Goal: Communication & Community: Answer question/provide support

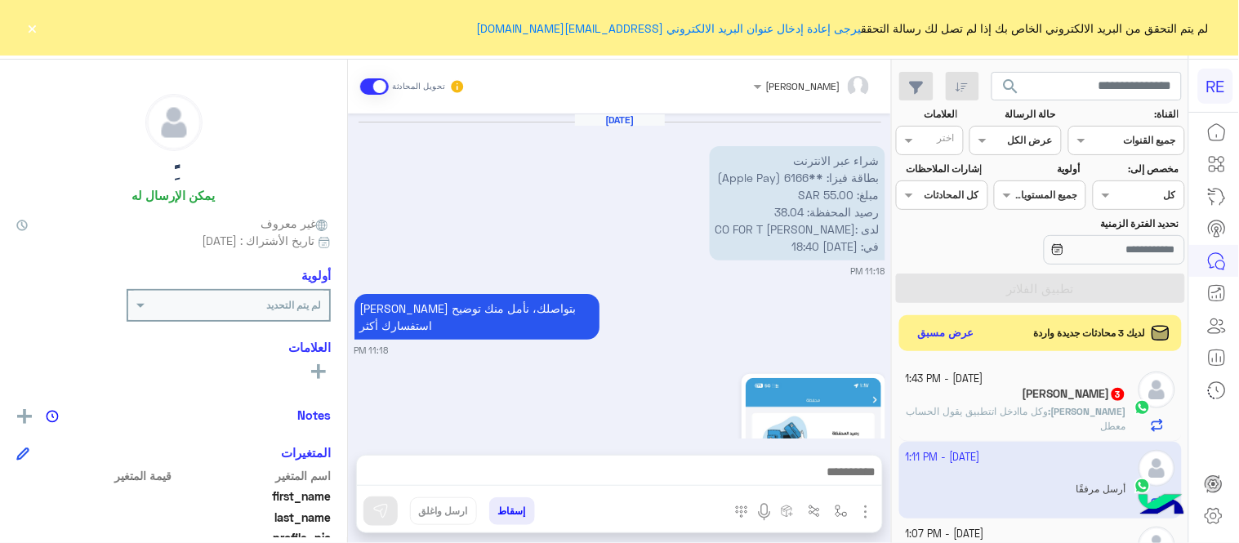
scroll to position [1823, 0]
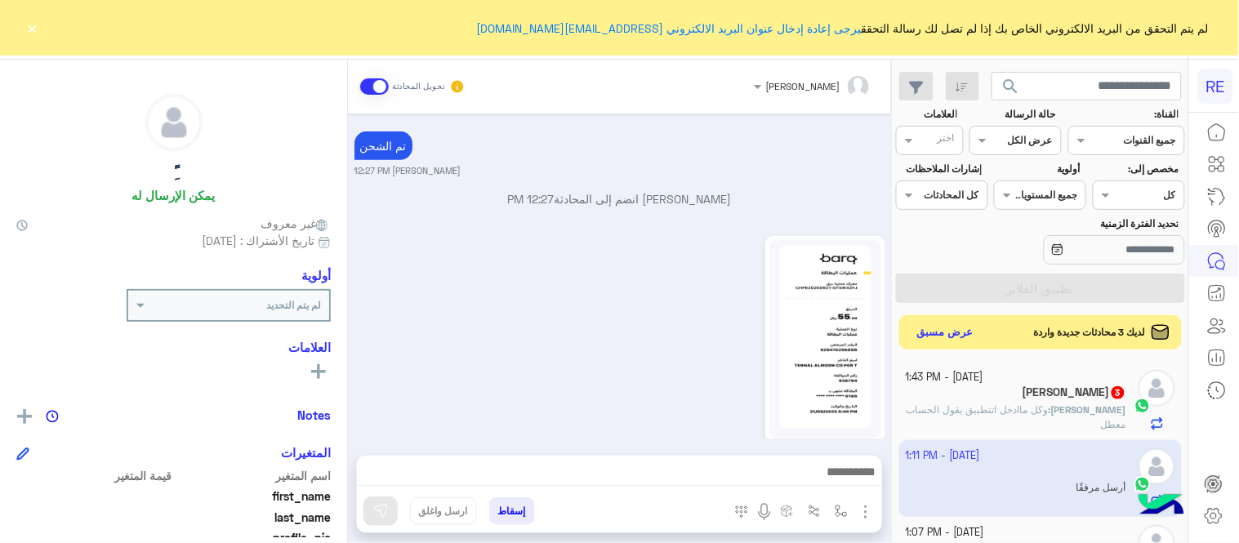
click at [944, 332] on button "عرض مسبق" at bounding box center [946, 333] width 69 height 22
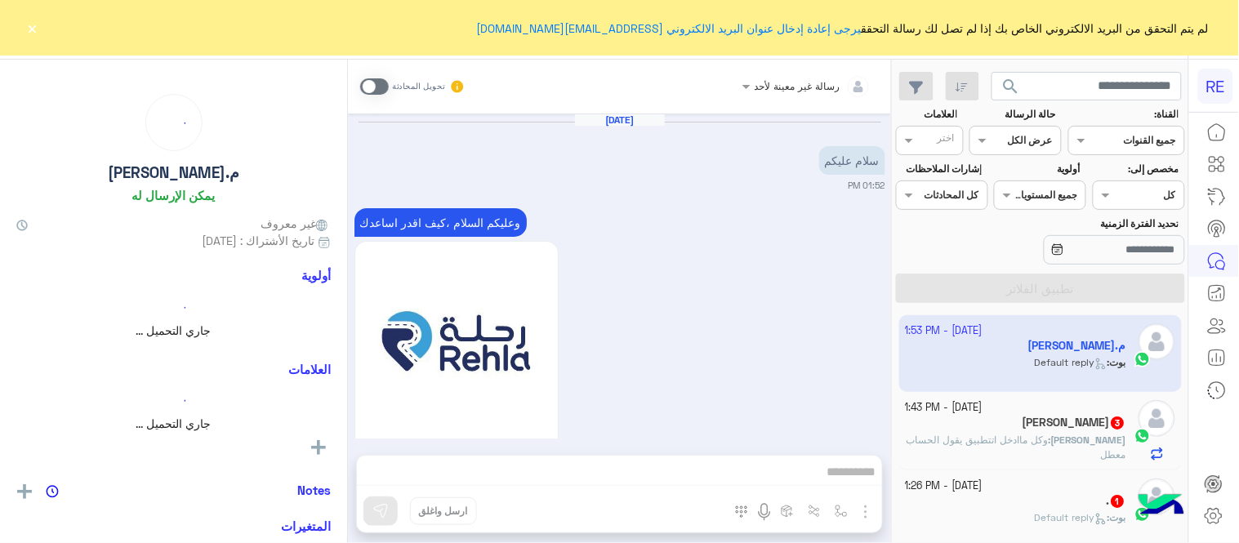
scroll to position [1087, 0]
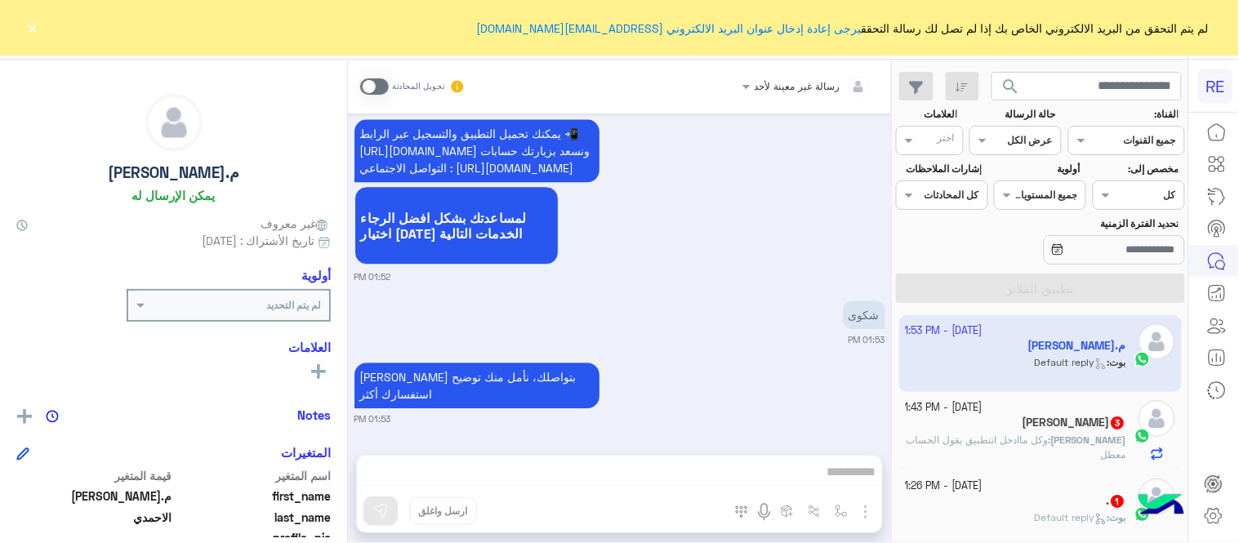
click at [380, 87] on span at bounding box center [374, 86] width 29 height 16
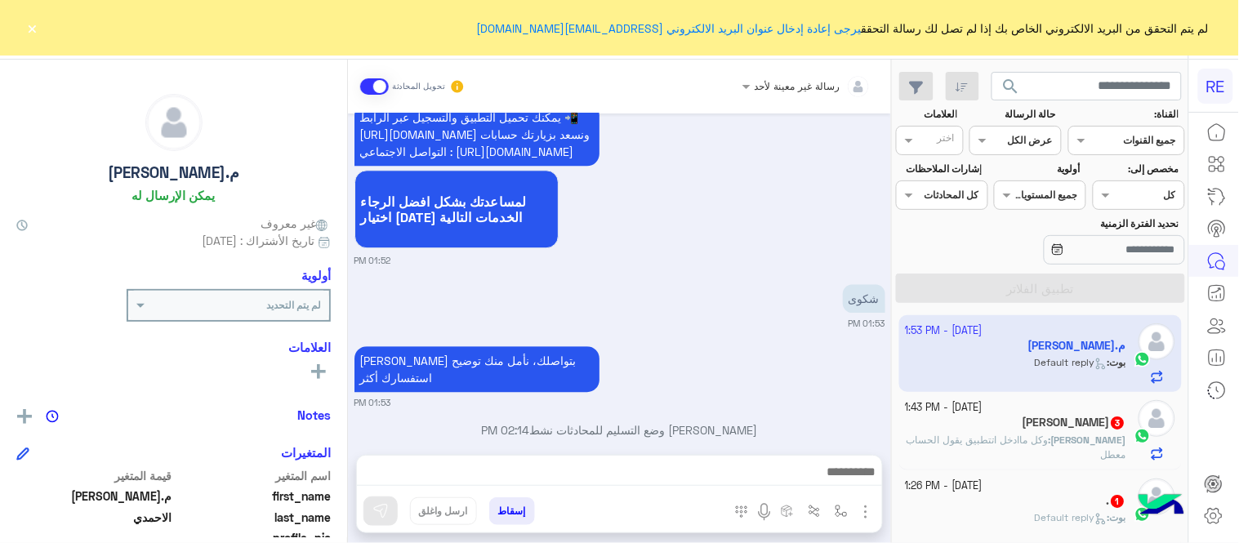
scroll to position [1129, 0]
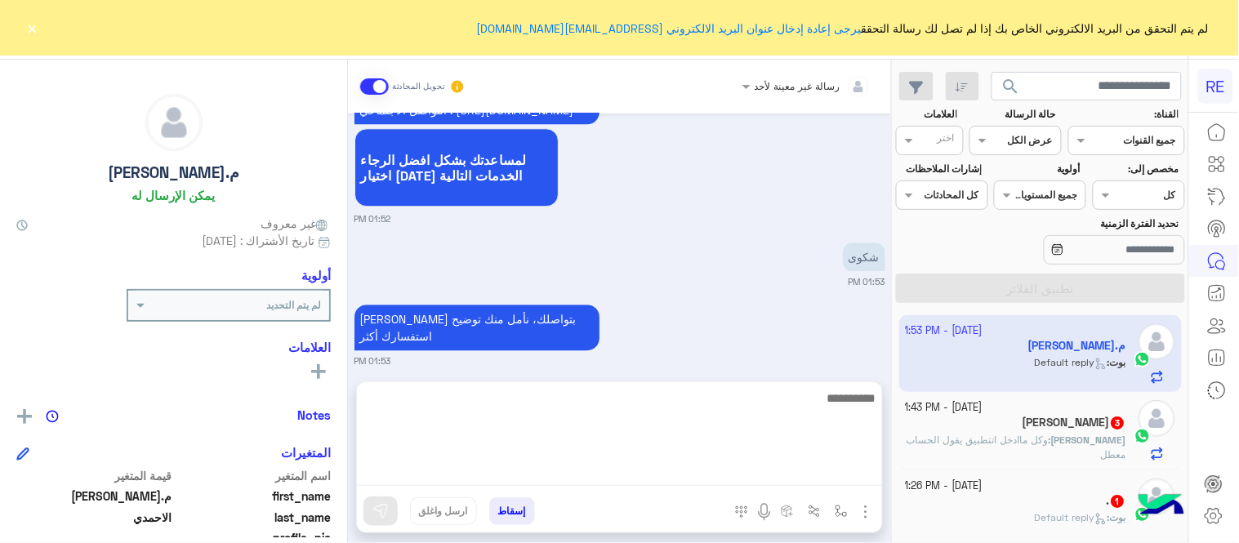
click at [554, 475] on textarea at bounding box center [619, 437] width 525 height 98
type textarea "*"
type textarea "**********"
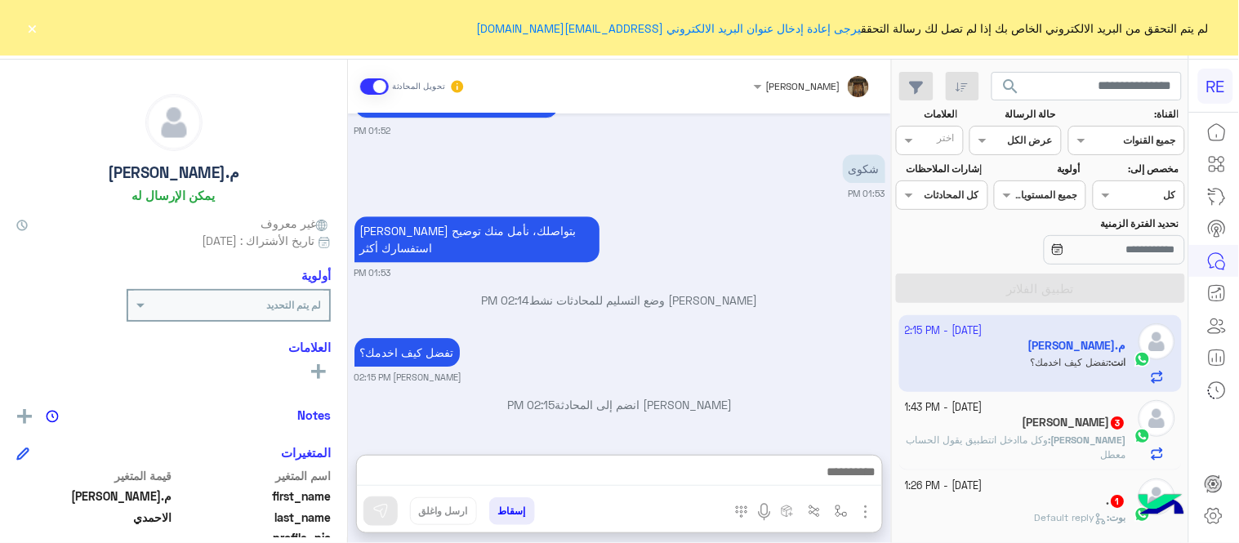
scroll to position [1262, 0]
click at [1002, 454] on div "[PERSON_NAME] : وكل ماادخل اتتطبيق يقول الحساب معطل" at bounding box center [1016, 447] width 221 height 29
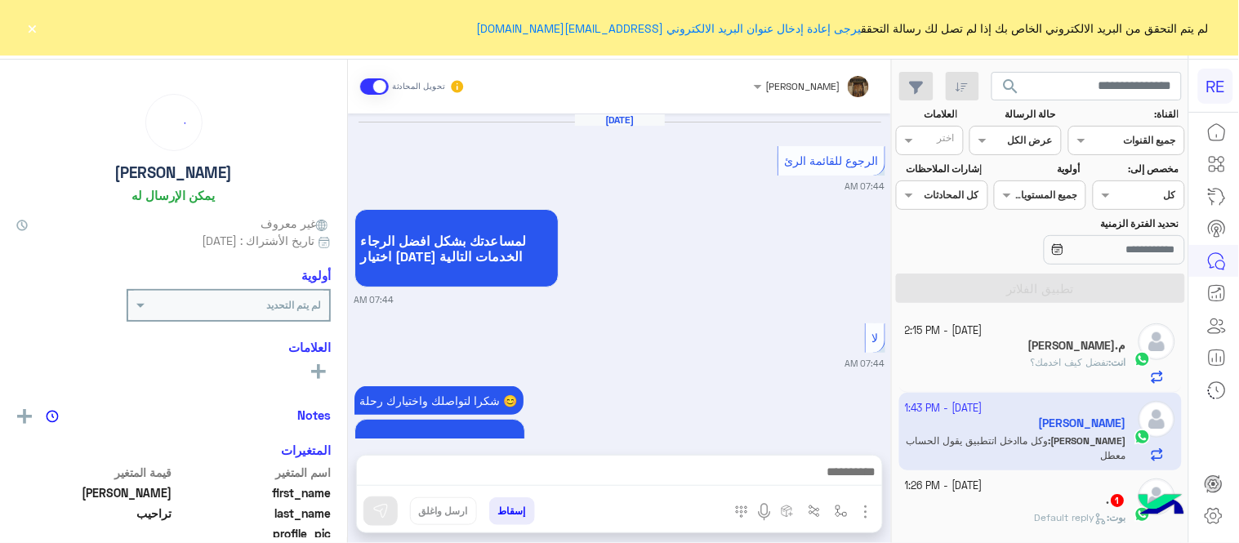
scroll to position [409, 0]
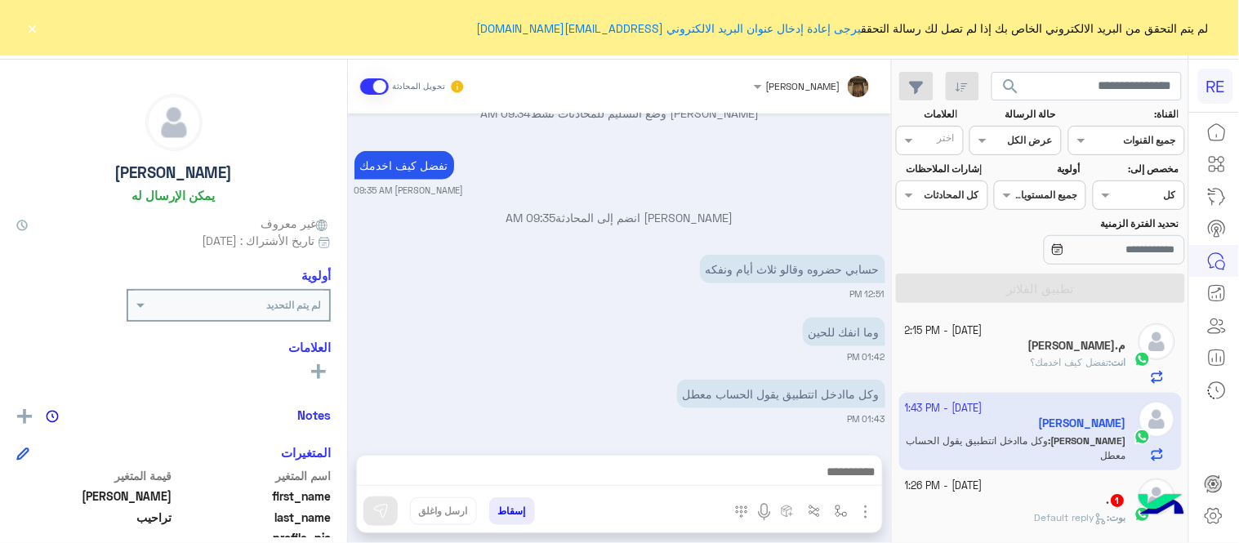
click at [645, 459] on div at bounding box center [619, 476] width 525 height 41
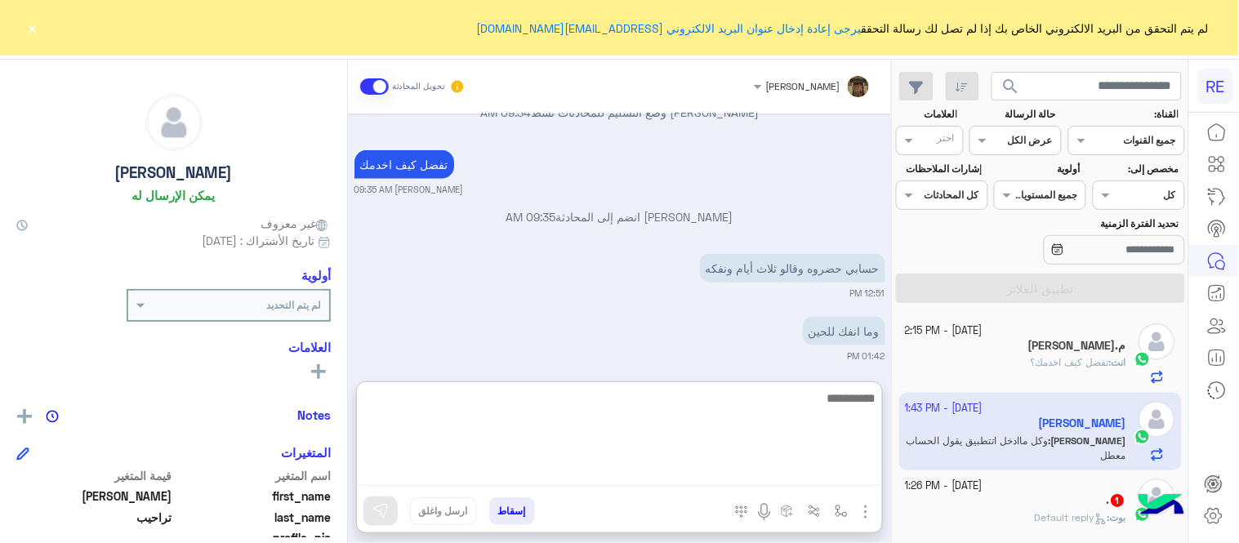
click at [648, 471] on textarea at bounding box center [619, 437] width 525 height 98
type textarea "**********"
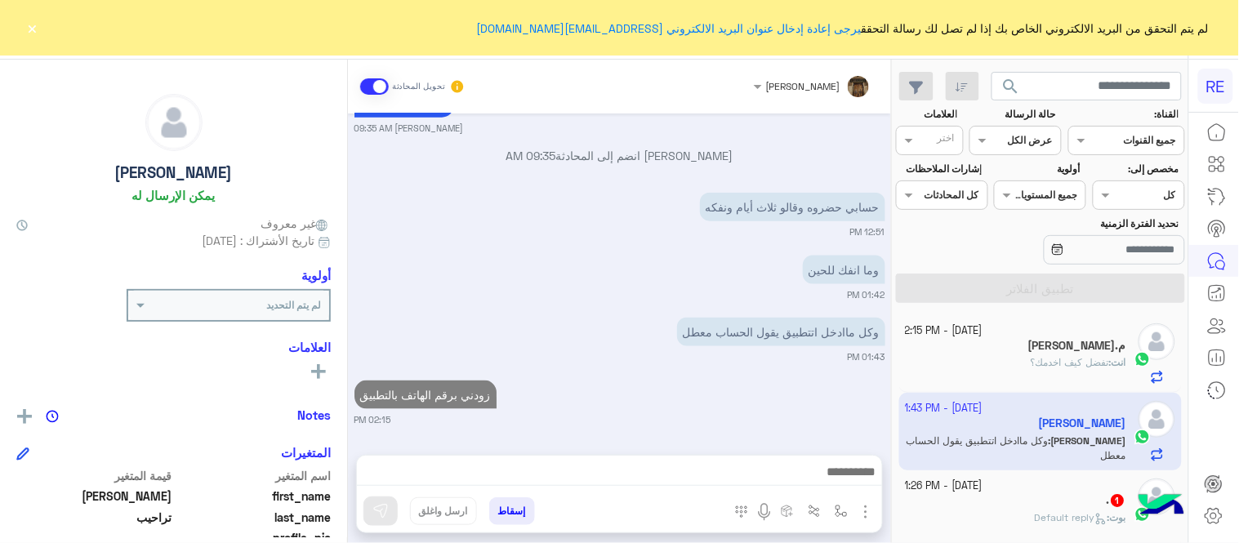
scroll to position [471, 0]
click at [784, 360] on div "[DATE] الرجوع للقائمة الرئ 07:44 AM لمساعدتك بشكل افضل الرجاء اختيار [DATE] الخ…" at bounding box center [619, 276] width 543 height 325
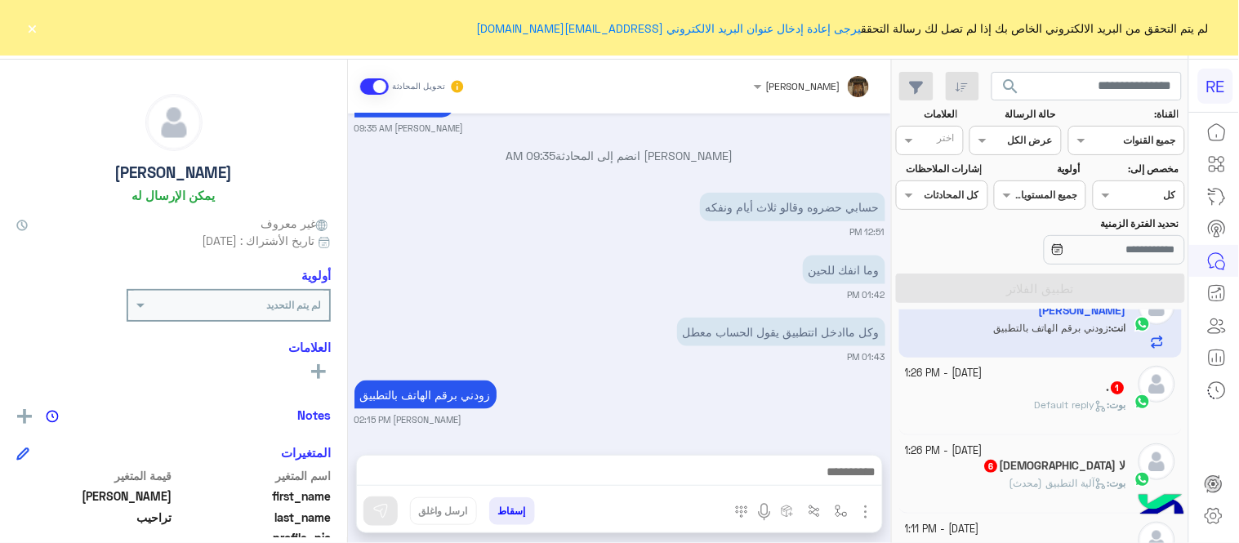
scroll to position [118, 0]
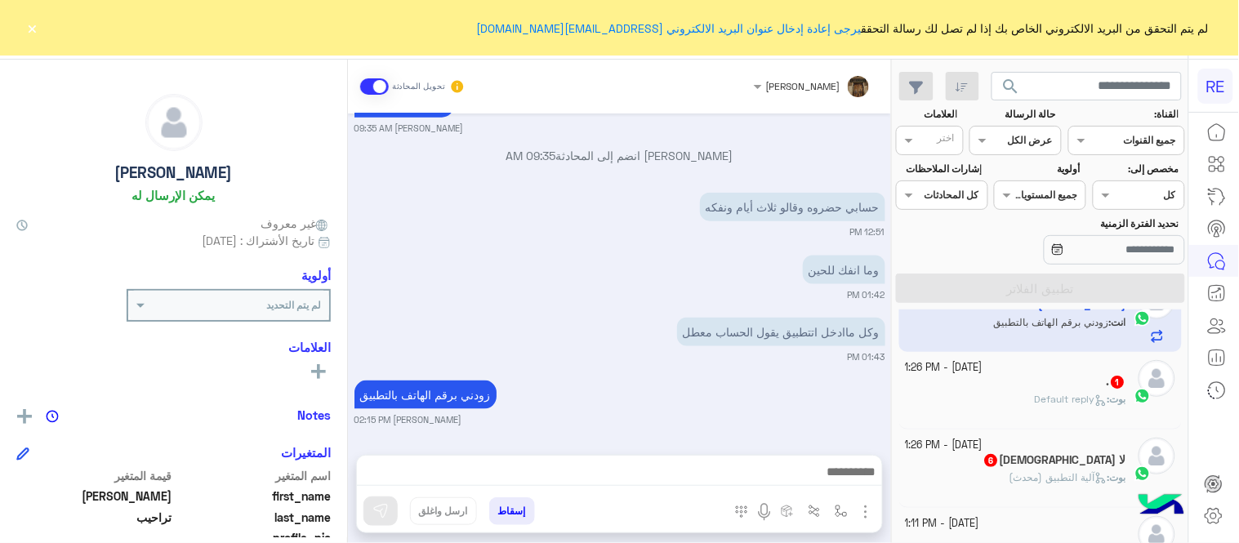
click at [971, 403] on div "[PERSON_NAME] : Default reply" at bounding box center [1016, 406] width 221 height 29
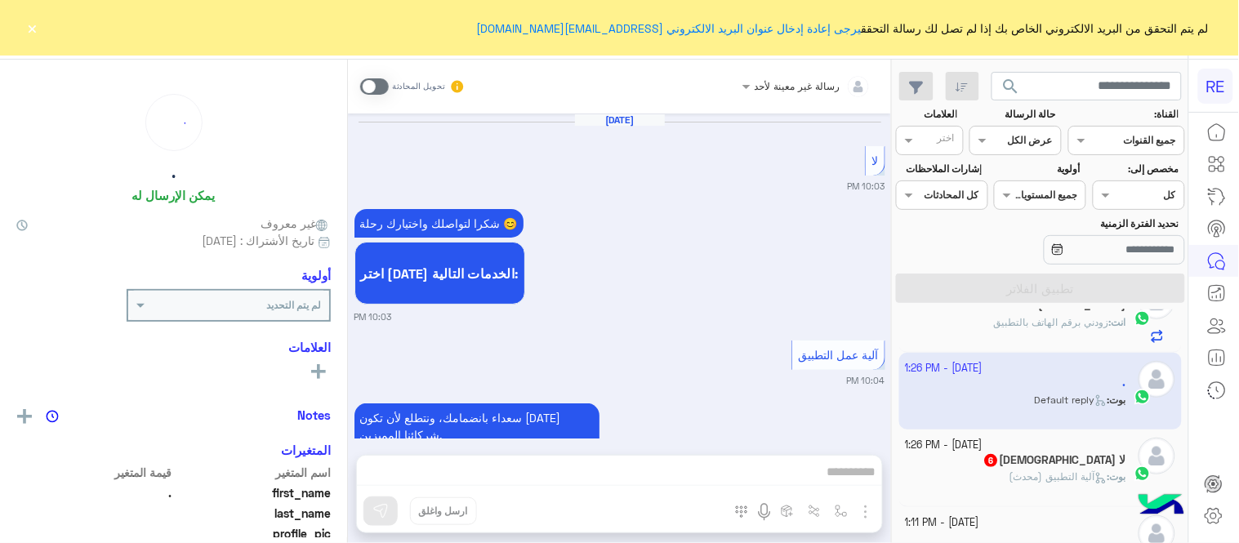
scroll to position [1672, 0]
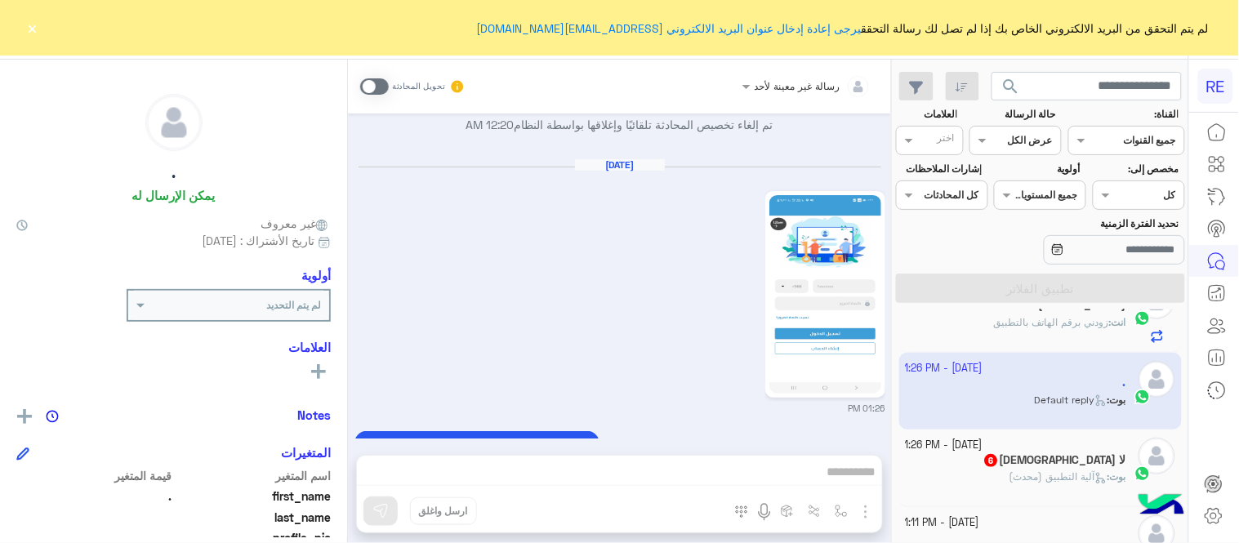
click at [617, 476] on div "رسالة غير معينة لأحد تحويل المحادثة [DATE] لا 10:03 PM شكرا لتواصلك واختيارك رح…" at bounding box center [619, 305] width 543 height 490
click at [381, 92] on span at bounding box center [374, 86] width 29 height 16
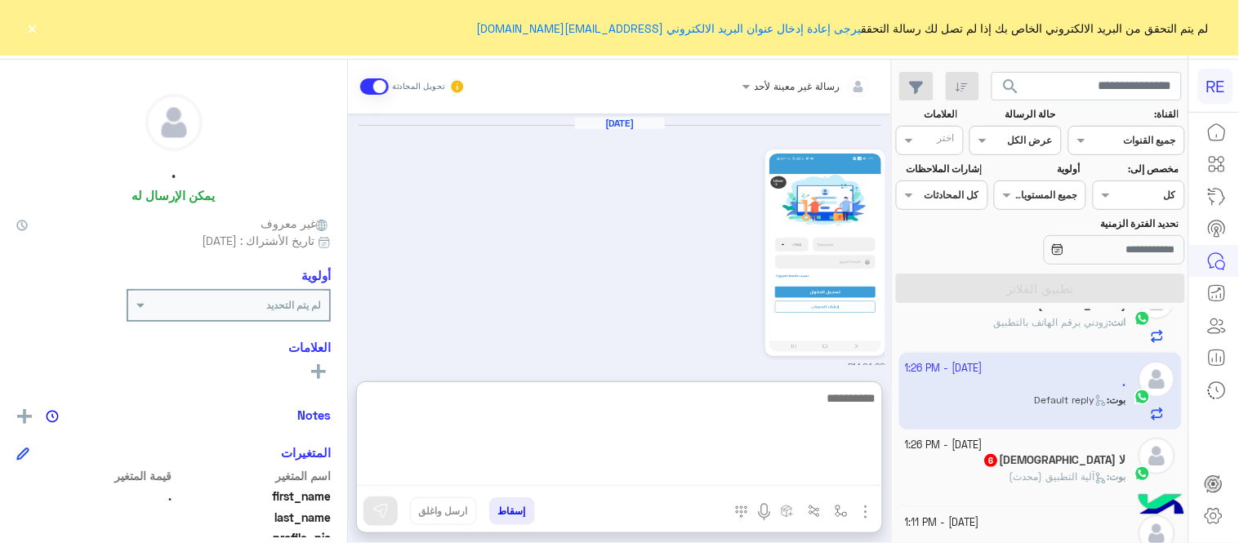
click at [520, 480] on textarea at bounding box center [619, 437] width 525 height 98
type textarea "**********"
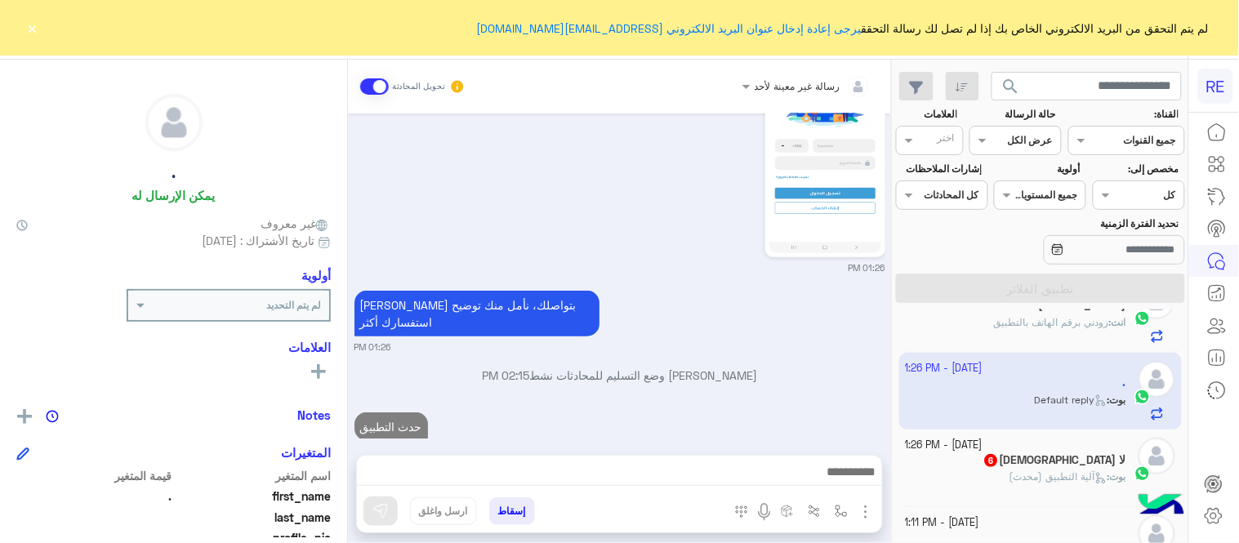
click at [840, 290] on div "[DATE] لا 10:03 PM شكرا لتواصلك واختيارك رحلة 😊 اختر [DATE] الخدمات التالية: 10…" at bounding box center [619, 276] width 543 height 325
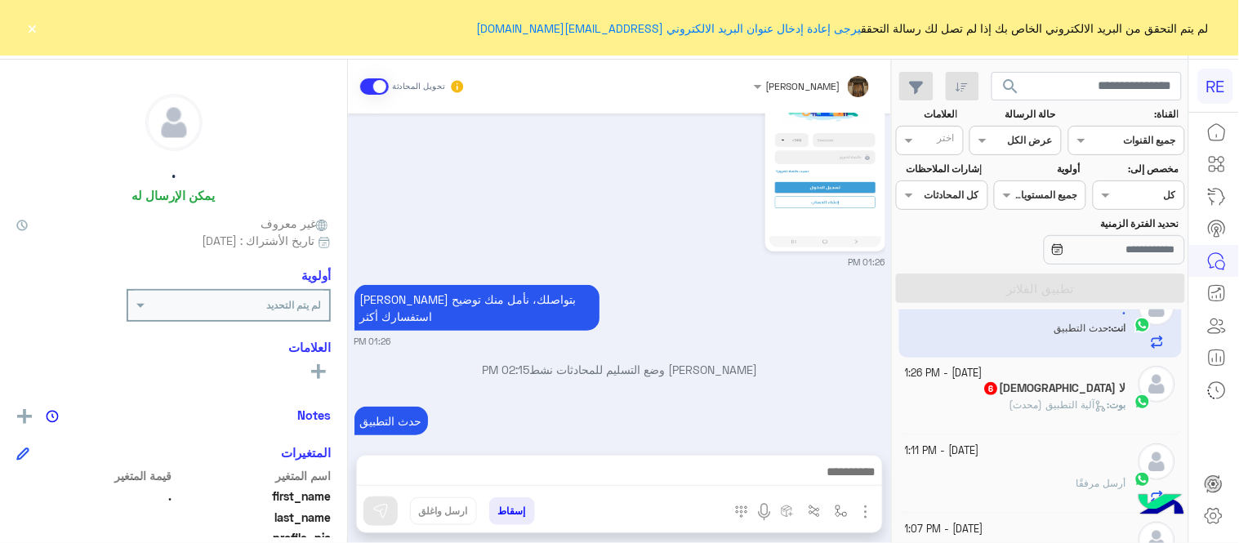
scroll to position [196, 0]
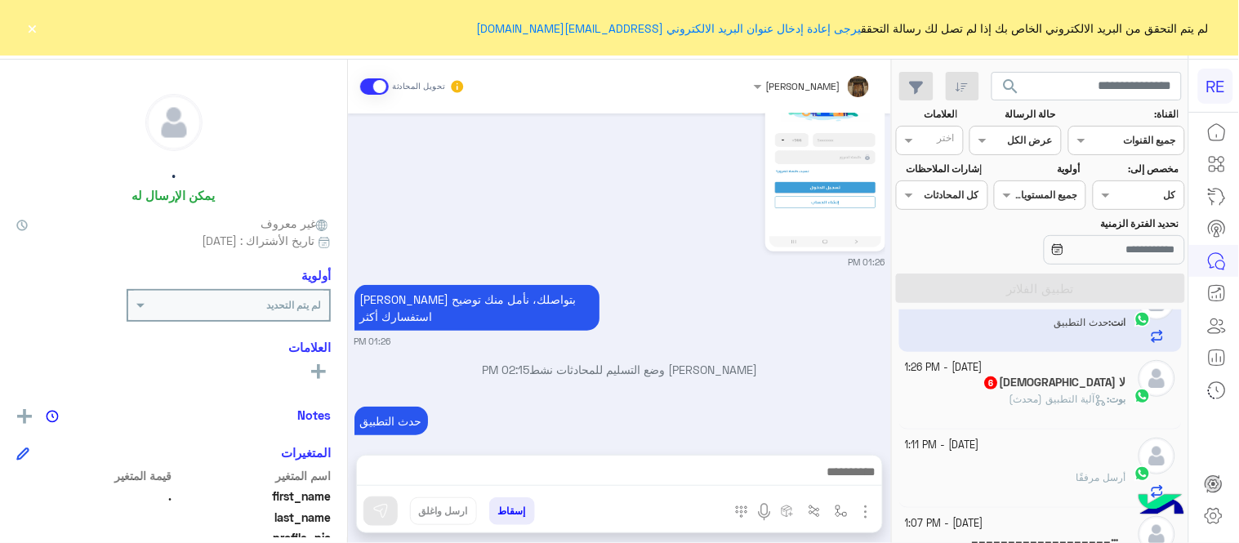
click at [972, 386] on div "لا [DEMOGRAPHIC_DATA] 6" at bounding box center [1016, 384] width 221 height 17
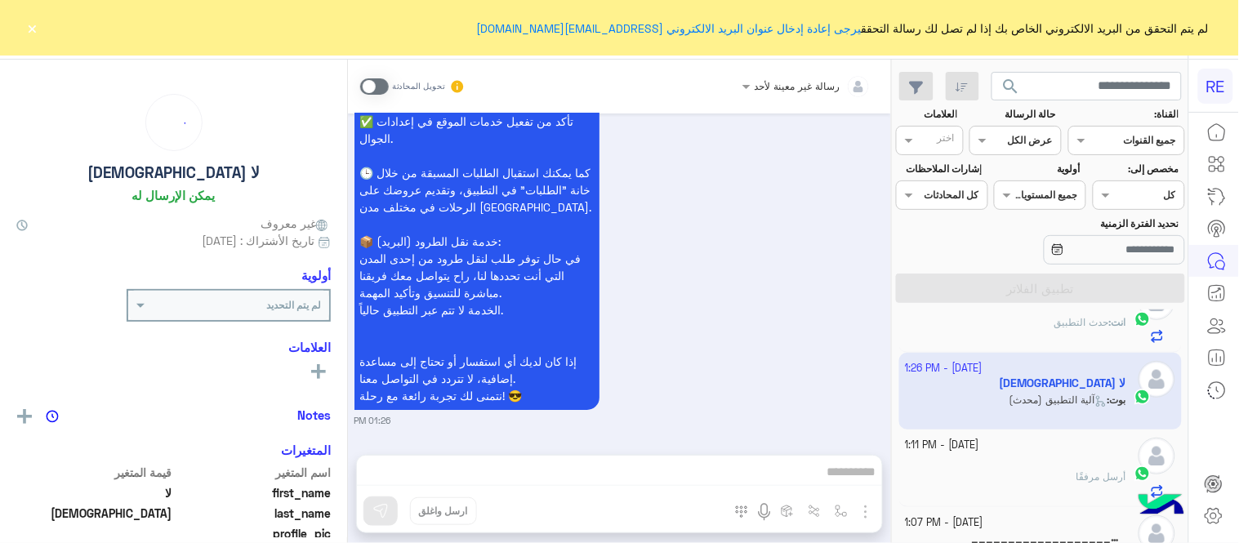
scroll to position [197, 0]
click at [374, 83] on span at bounding box center [374, 86] width 29 height 16
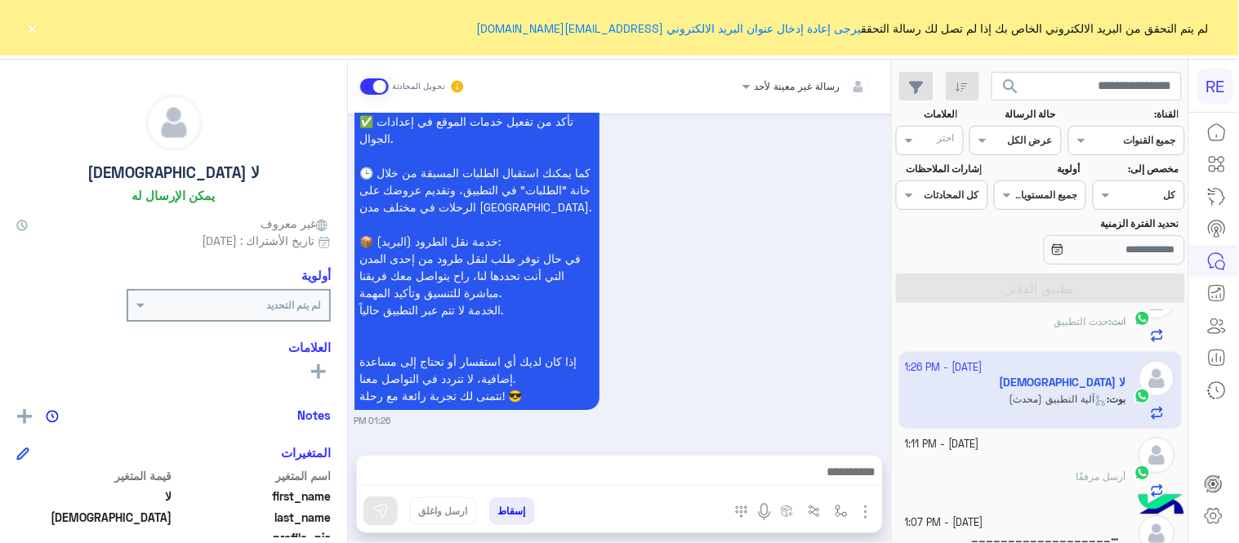
scroll to position [1475, 0]
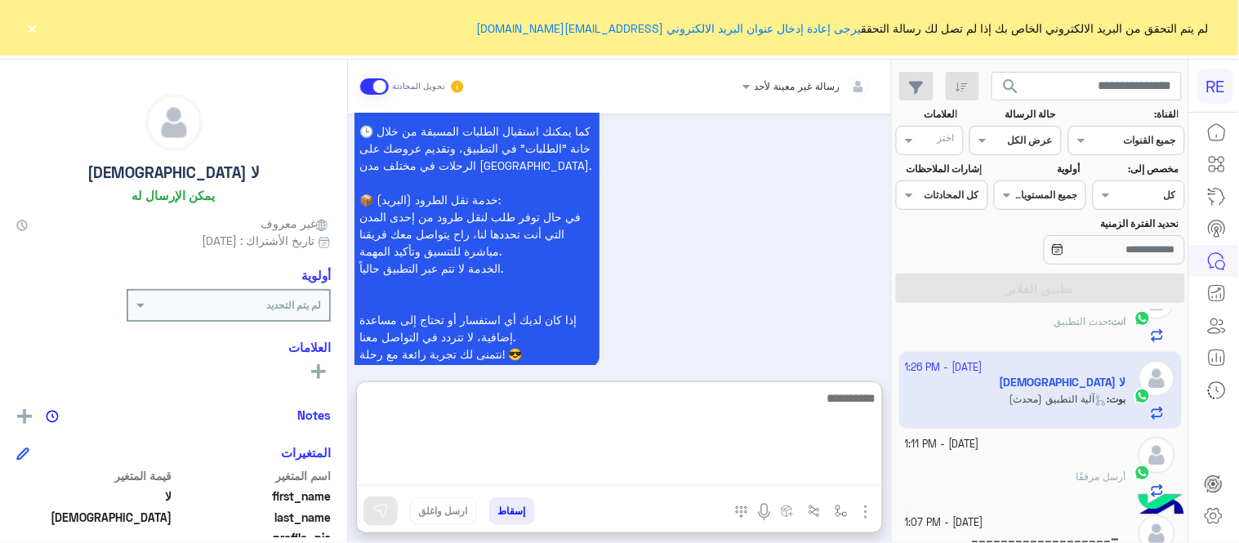
click at [598, 462] on textarea at bounding box center [619, 437] width 525 height 98
type textarea "**********"
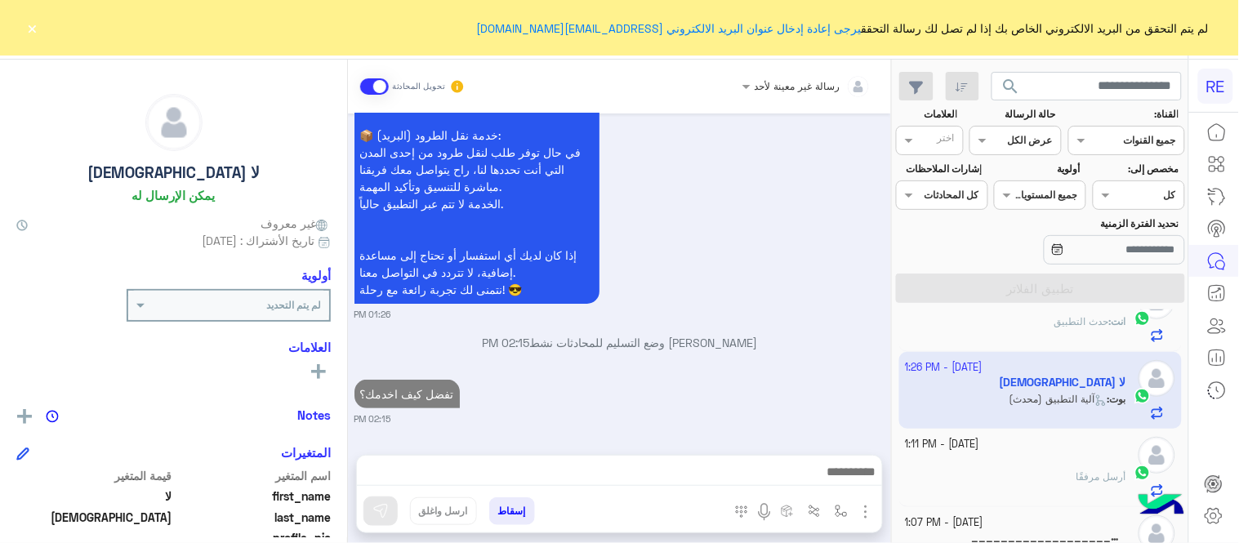
click at [803, 296] on div "[DATE] اهلًا بك في تطبيق رحلة 👋 Welcome to Rehla 👋 من فضلك أختر لغة التواصل Ple…" at bounding box center [619, 276] width 543 height 325
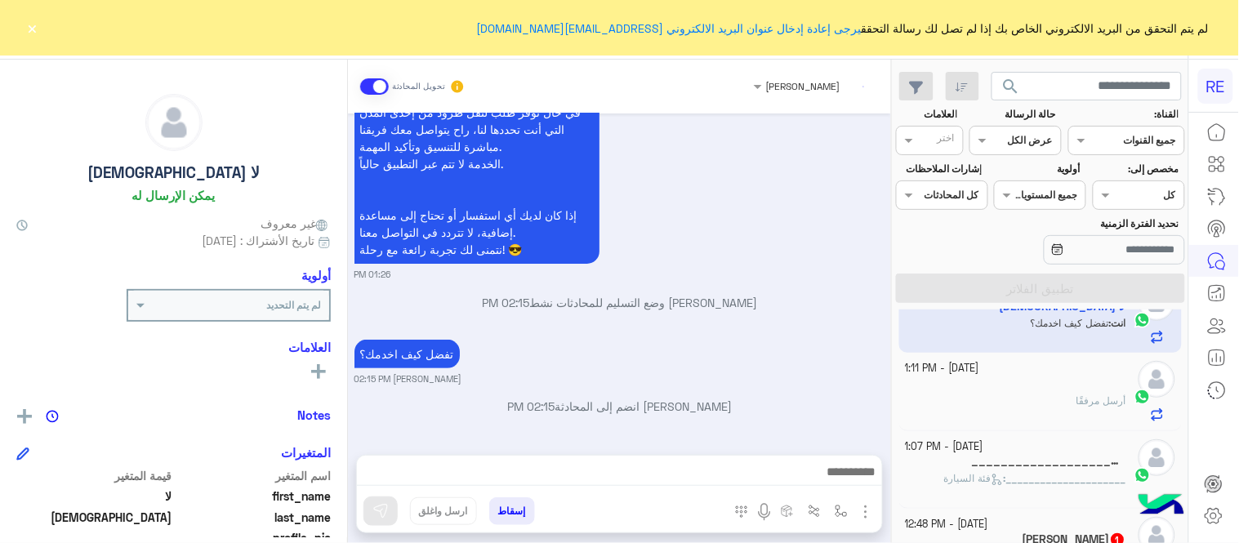
scroll to position [279, 0]
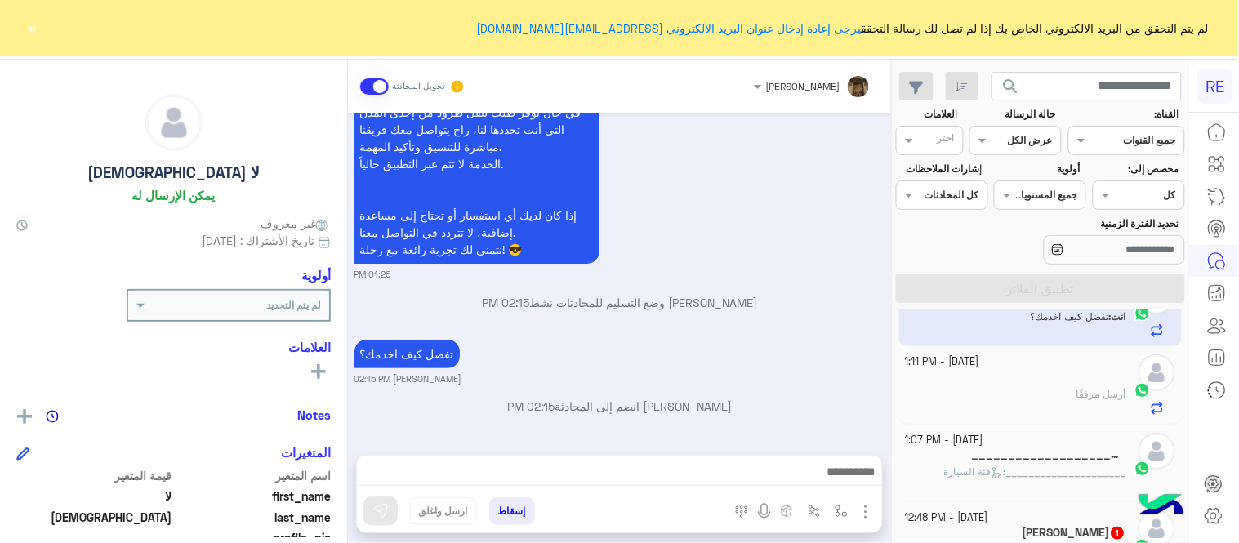
click at [989, 398] on div "ًًِ أرسل مرفقًا" at bounding box center [1016, 401] width 221 height 29
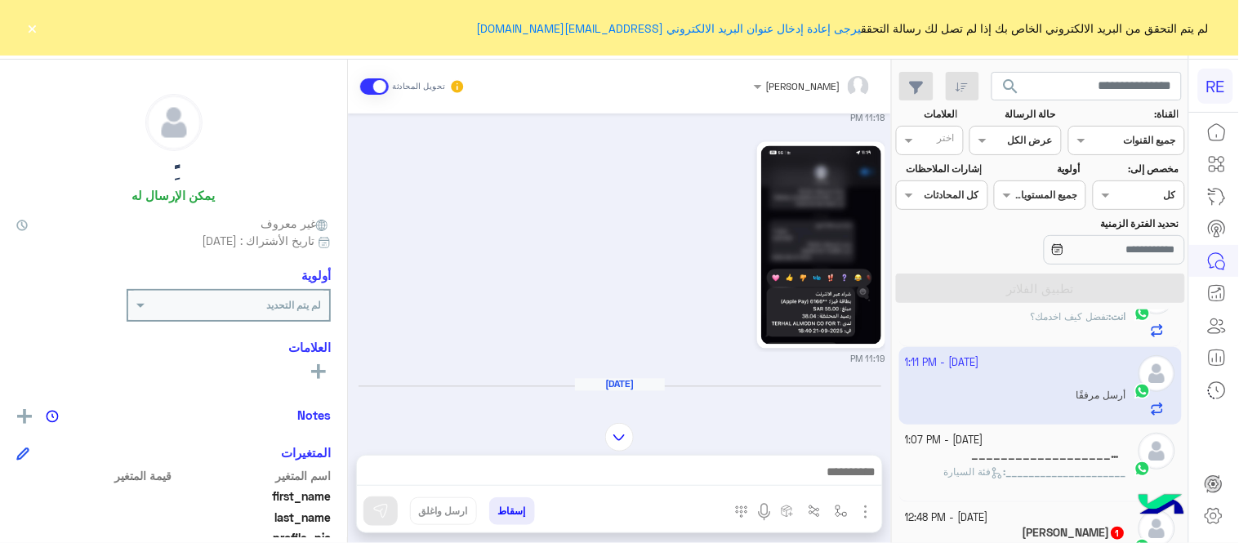
scroll to position [982, 0]
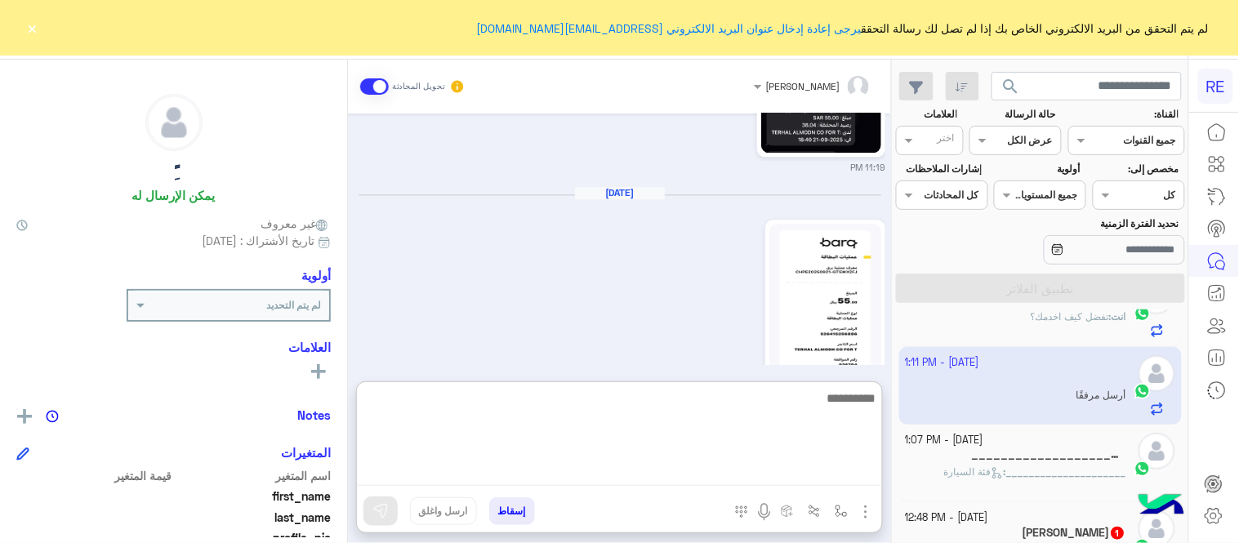
click at [567, 475] on textarea at bounding box center [619, 437] width 525 height 98
type textarea "**********"
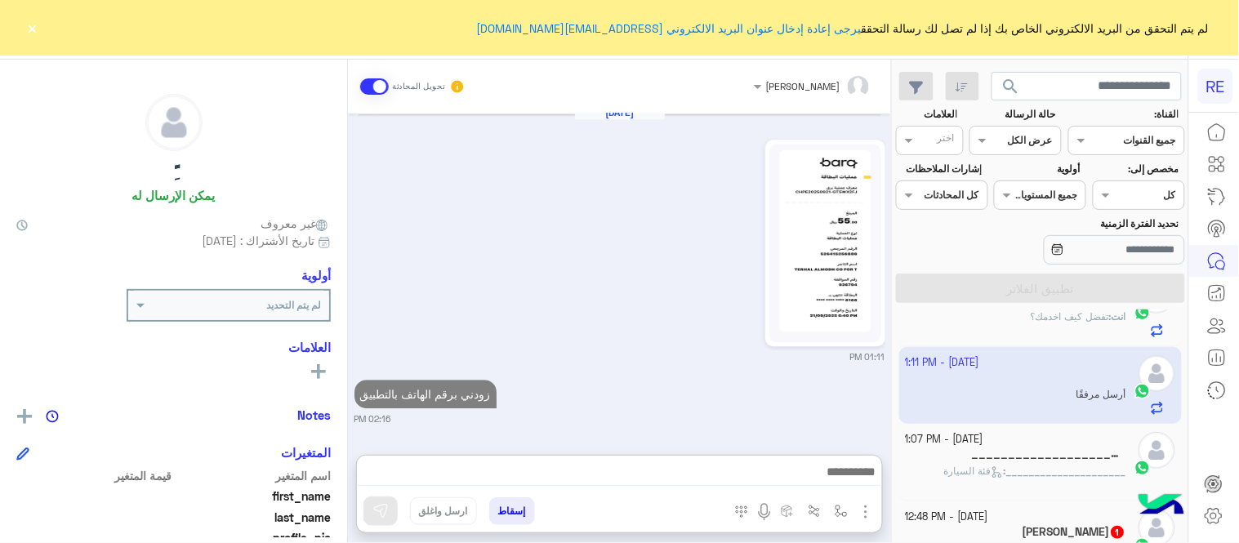
scroll to position [1081, 0]
click at [1008, 464] on div "_____________________ 1" at bounding box center [1016, 455] width 221 height 17
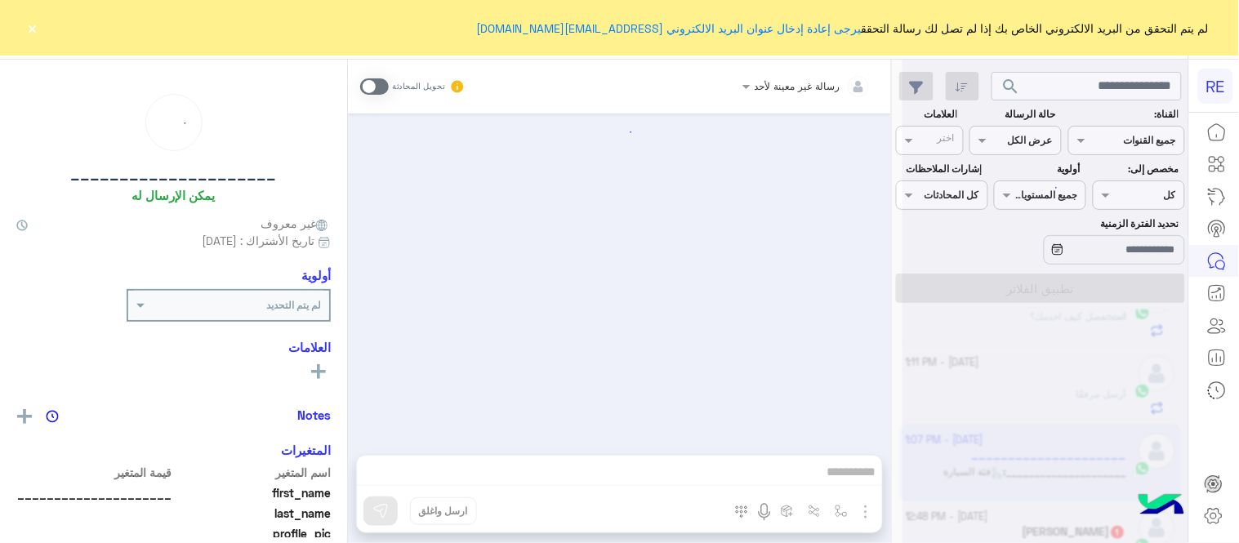
scroll to position [869, 0]
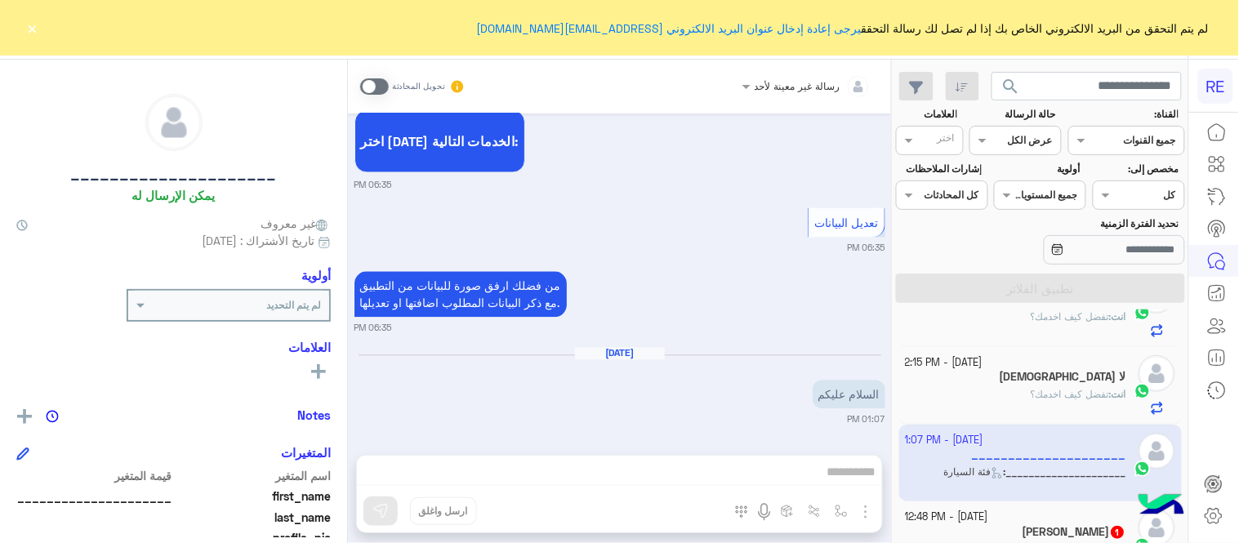
click at [377, 78] on span at bounding box center [374, 86] width 29 height 16
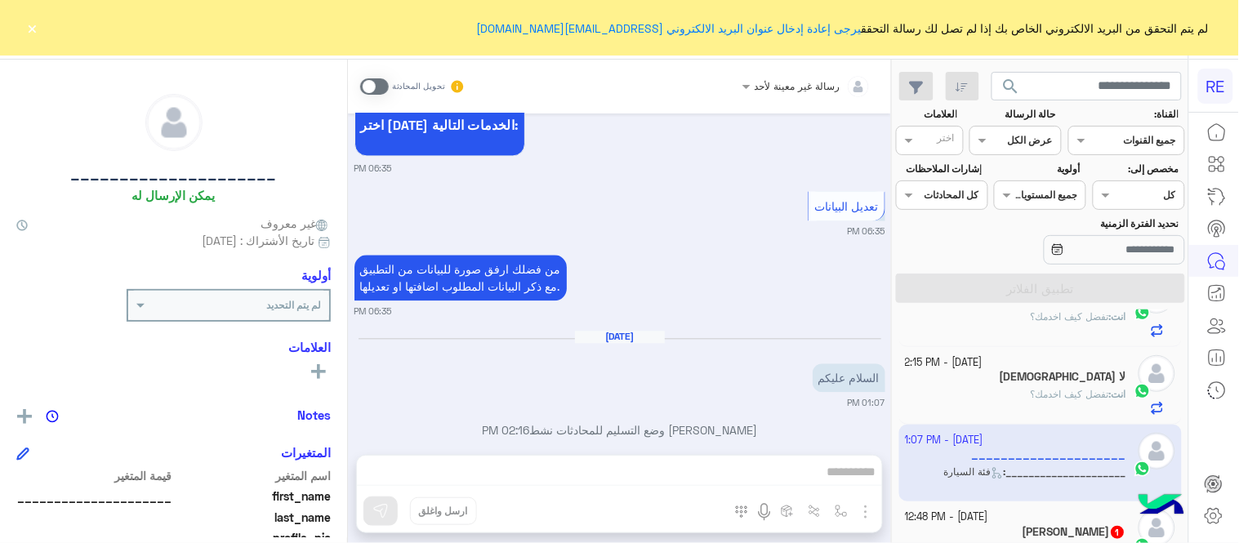
scroll to position [911, 0]
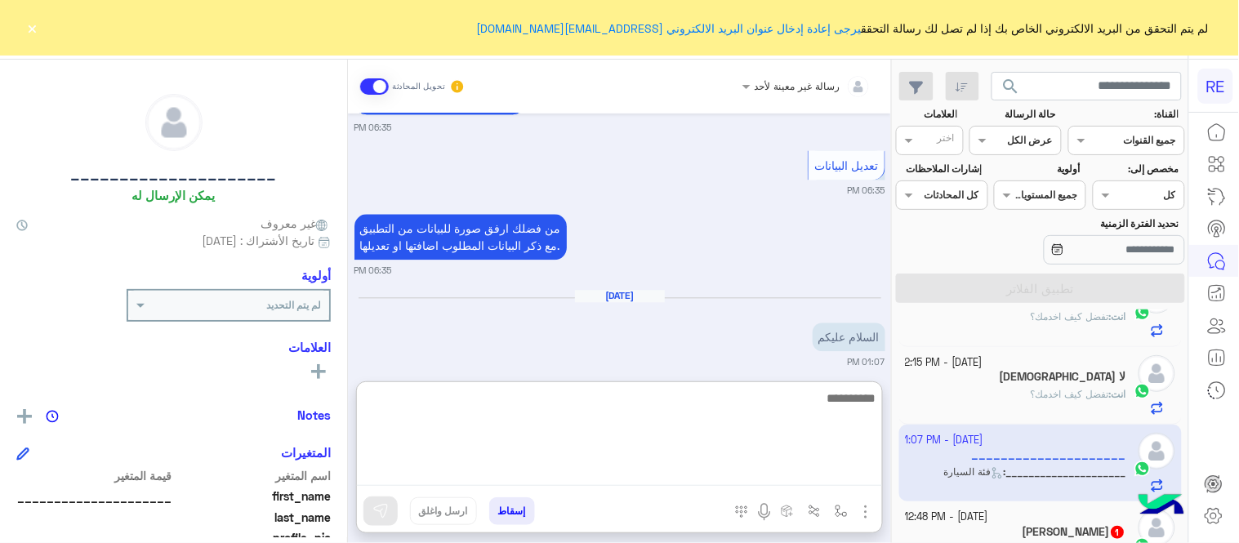
click at [659, 462] on textarea at bounding box center [619, 437] width 525 height 98
type textarea "**********"
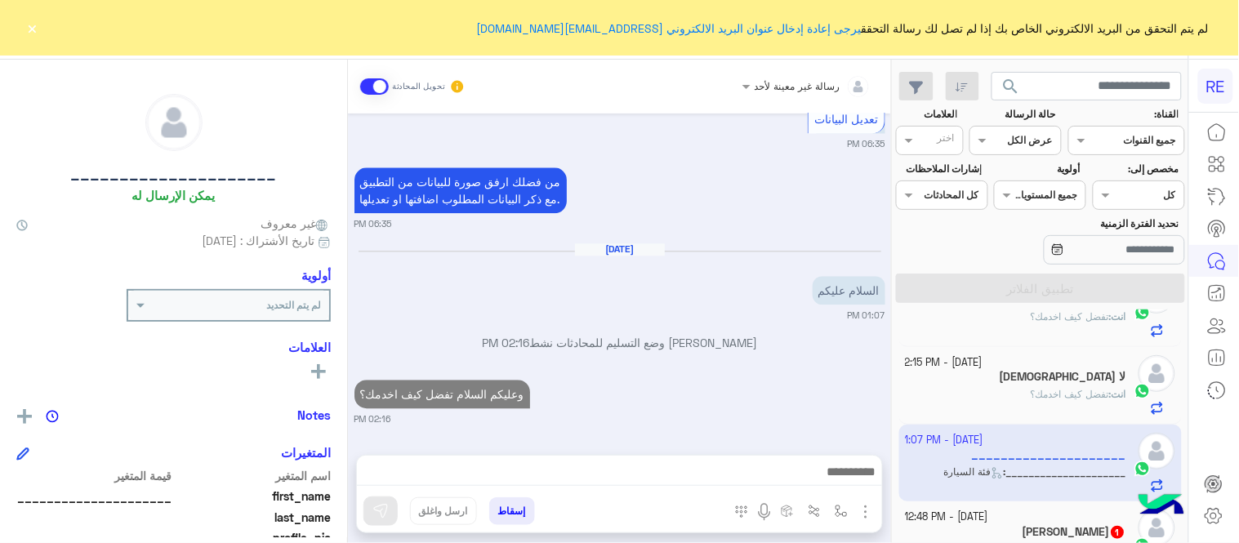
scroll to position [974, 0]
click at [745, 322] on div "[DATE] عودة الى البوت 06:35 PM اهلًا بك في تطبيق رحلة 👋 Welcome to [GEOGRAPHIC_…" at bounding box center [619, 276] width 543 height 325
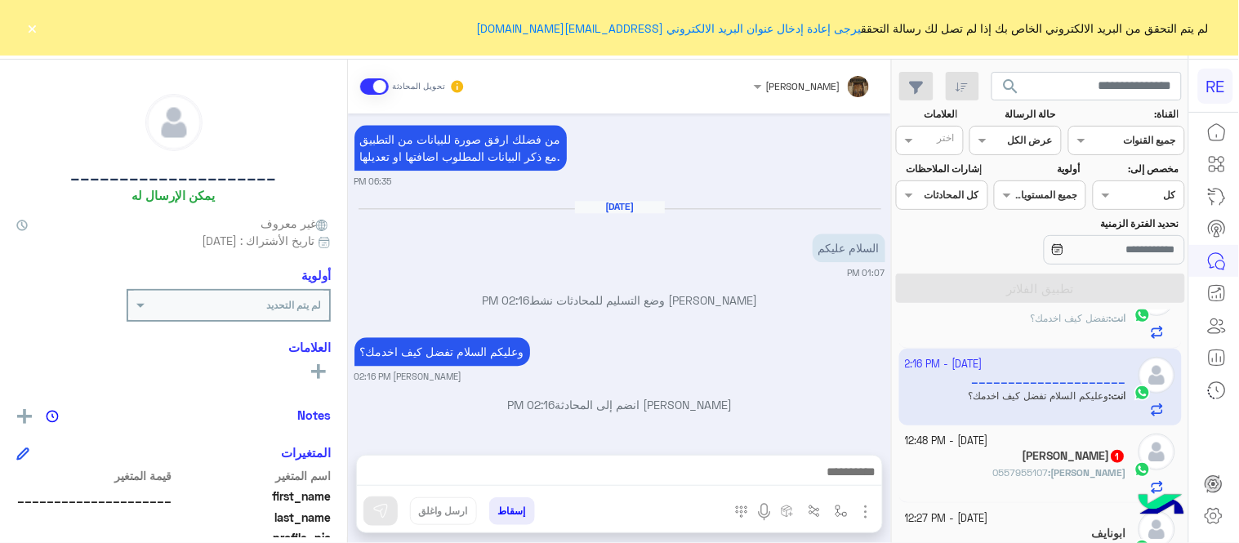
scroll to position [363, 0]
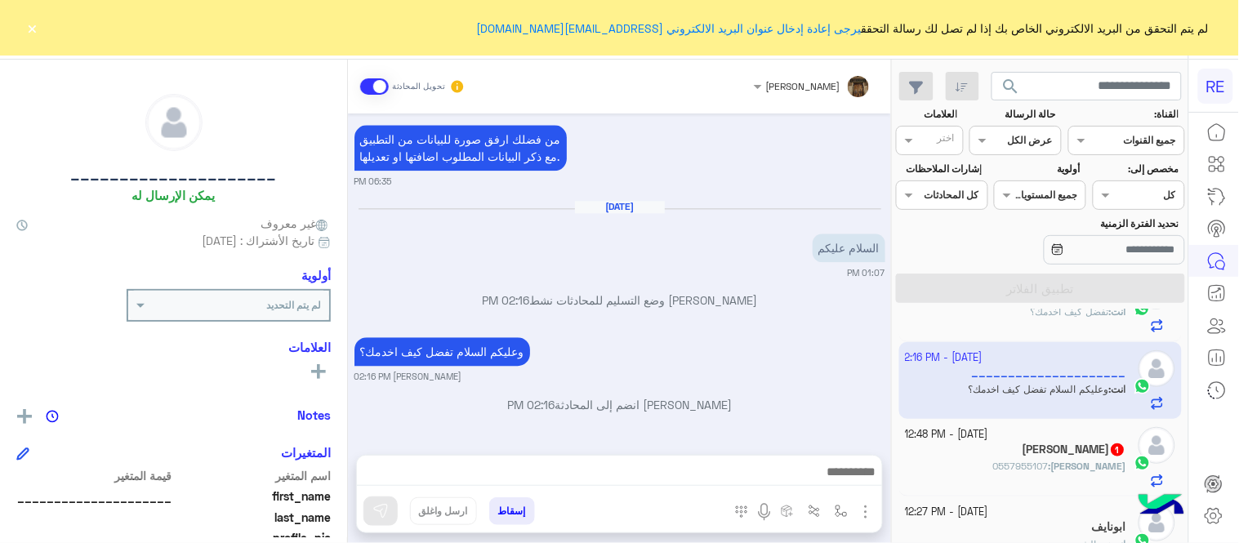
click at [977, 452] on div "عبدالله 1" at bounding box center [1016, 451] width 221 height 17
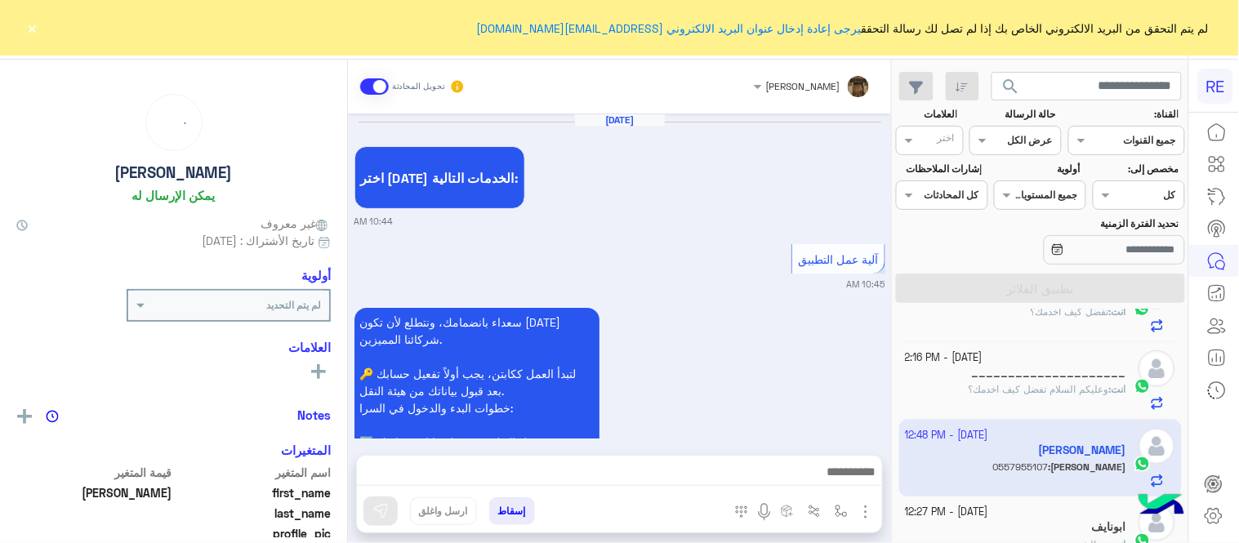
scroll to position [1066, 0]
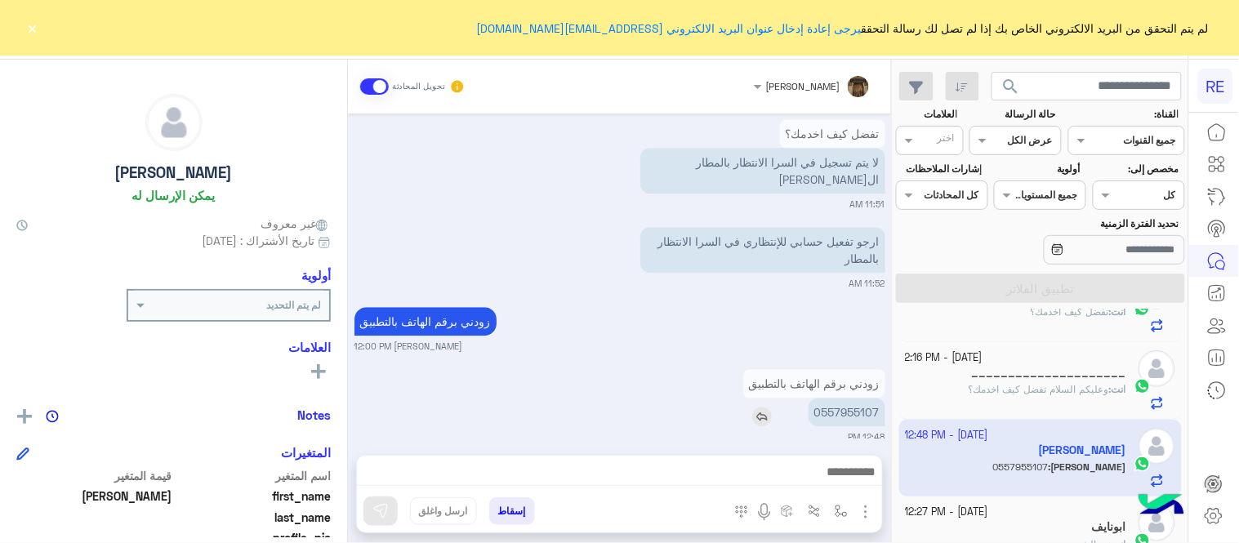
click at [860, 399] on p "0557955107" at bounding box center [847, 412] width 77 height 29
copy p "0557955107"
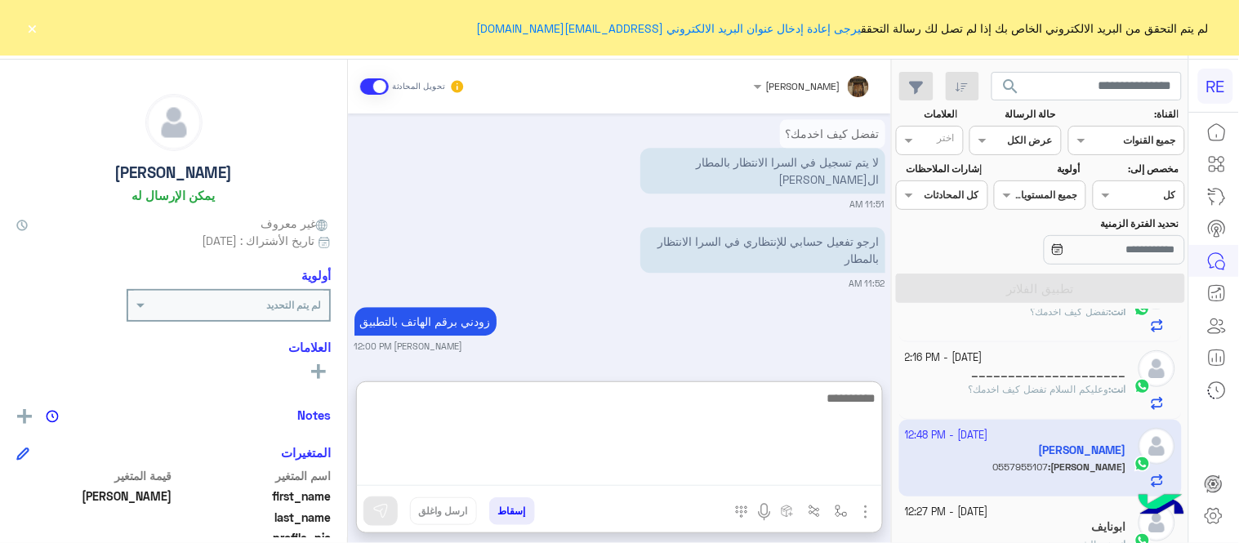
click at [609, 464] on textarea at bounding box center [619, 437] width 525 height 98
type textarea "**********"
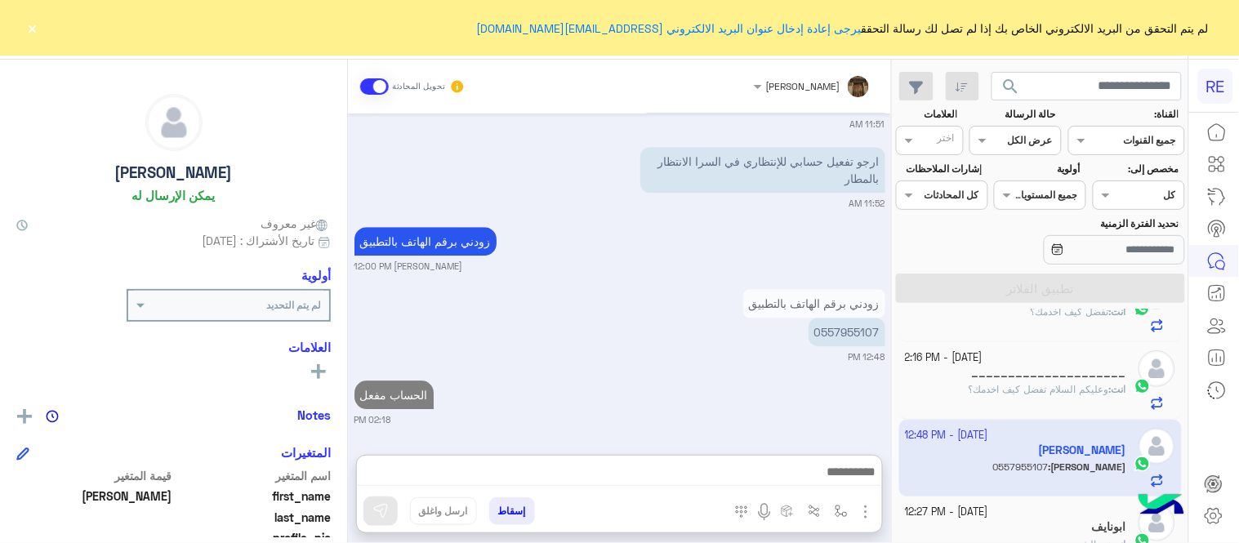
click at [766, 321] on div "[DATE] اختر [DATE] الخدمات التالية: 10:44 AM آلية عمل التطبيق 10:45 AM سعداء با…" at bounding box center [619, 276] width 543 height 325
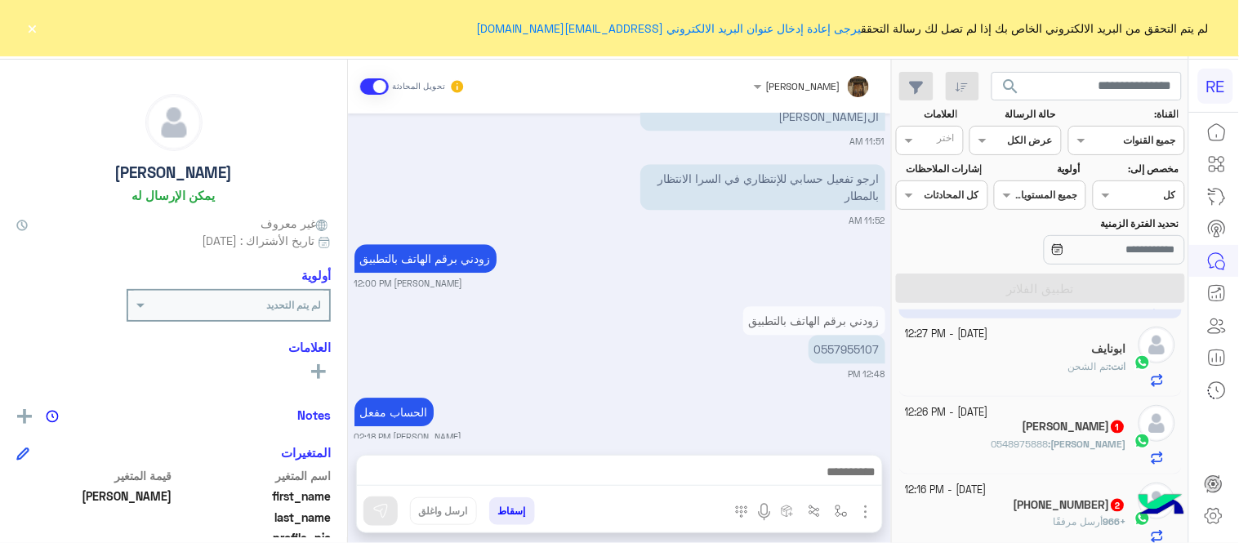
scroll to position [547, 0]
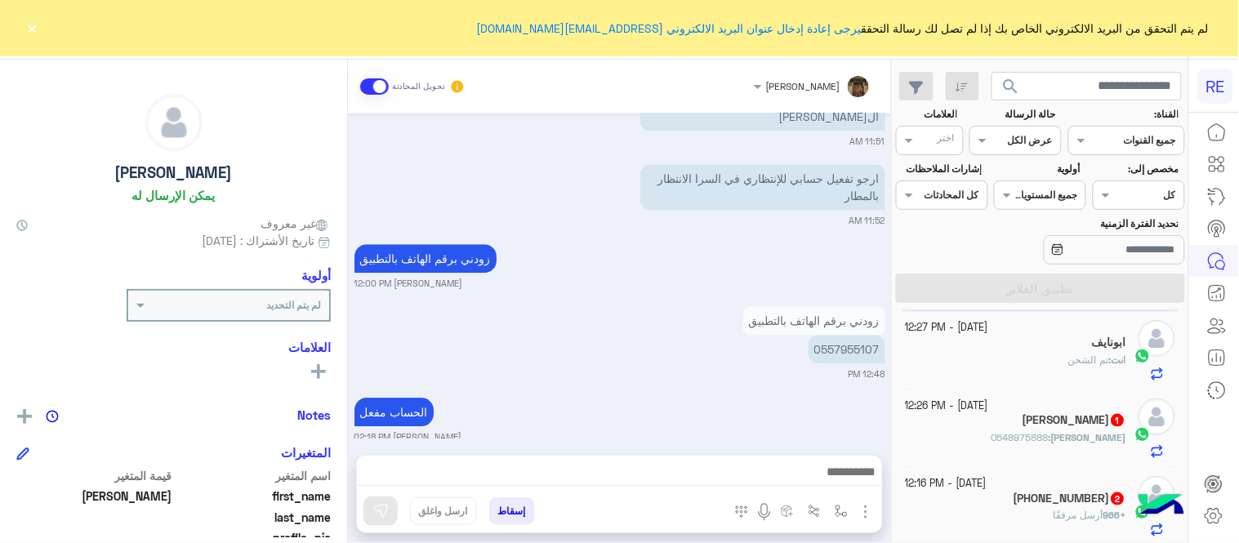
click at [998, 453] on div "[PERSON_NAME] : 0548975888" at bounding box center [1016, 445] width 221 height 29
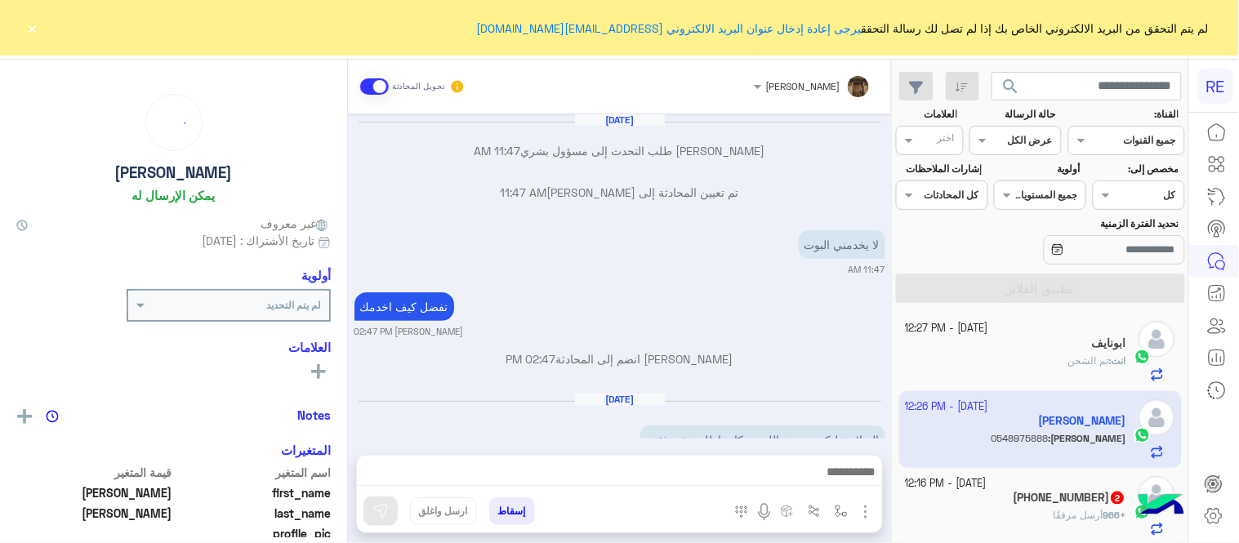
scroll to position [312, 0]
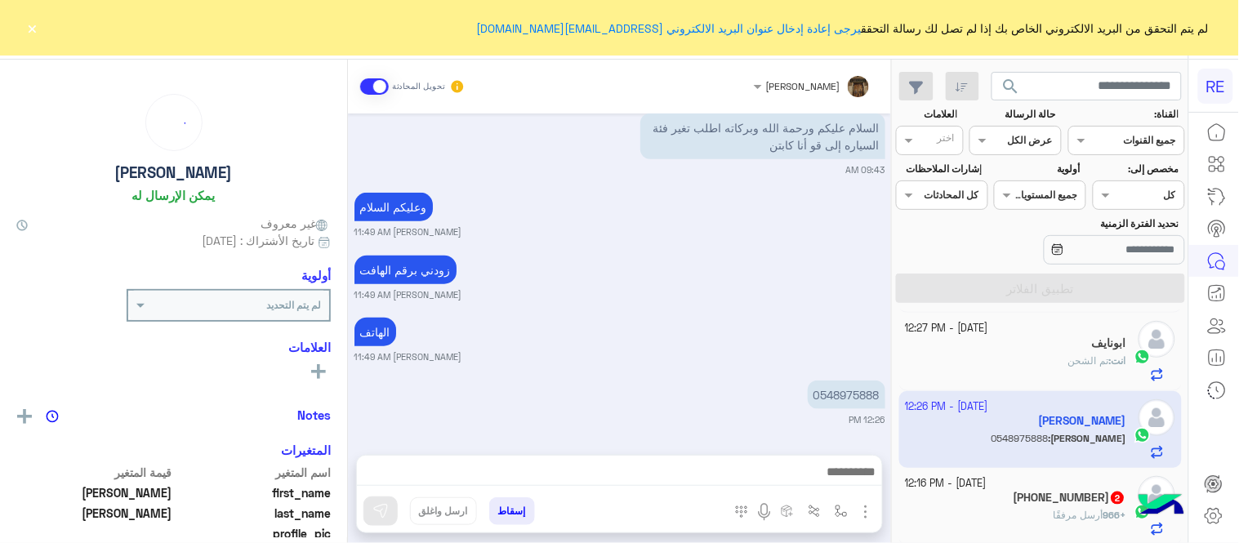
click at [839, 377] on div "0548975888" at bounding box center [800, 395] width 171 height 37
copy p "0548975888"
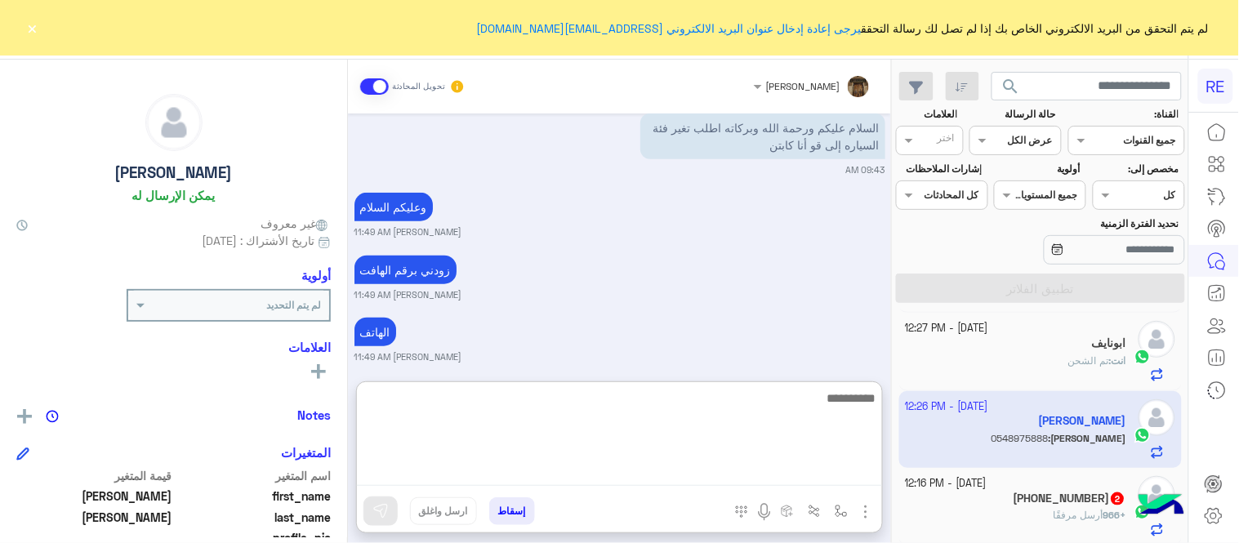
click at [589, 476] on textarea at bounding box center [619, 437] width 525 height 98
type textarea "**********"
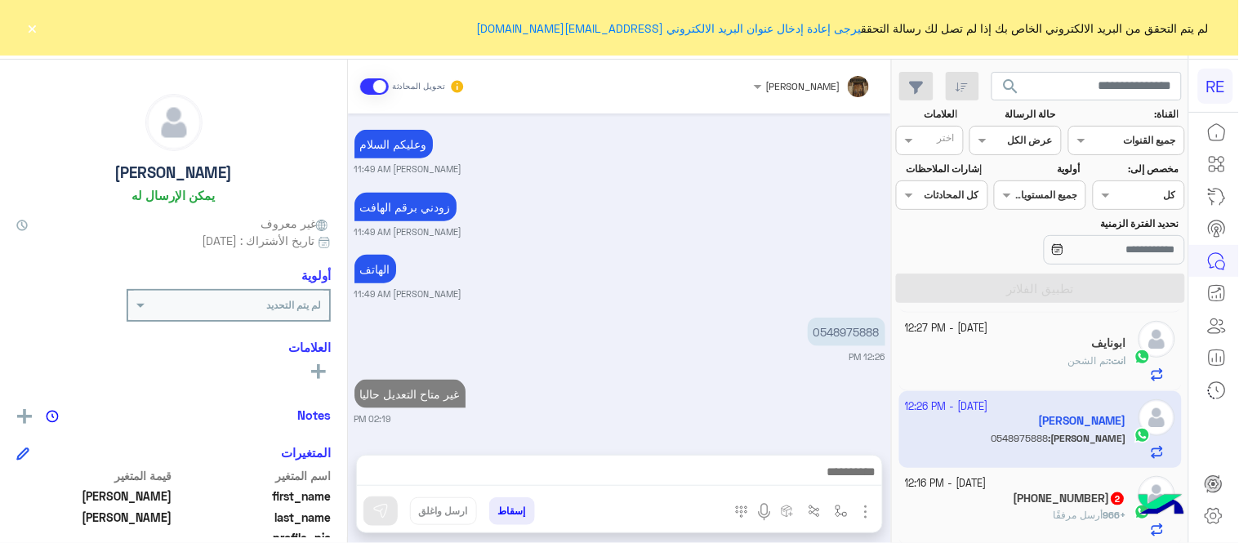
scroll to position [374, 0]
click at [654, 310] on div "[DATE] تم تعيين المحادثة إلى [PERSON_NAME] 11:47 AM [PERSON_NAME] طلب التحدث إل…" at bounding box center [619, 276] width 543 height 325
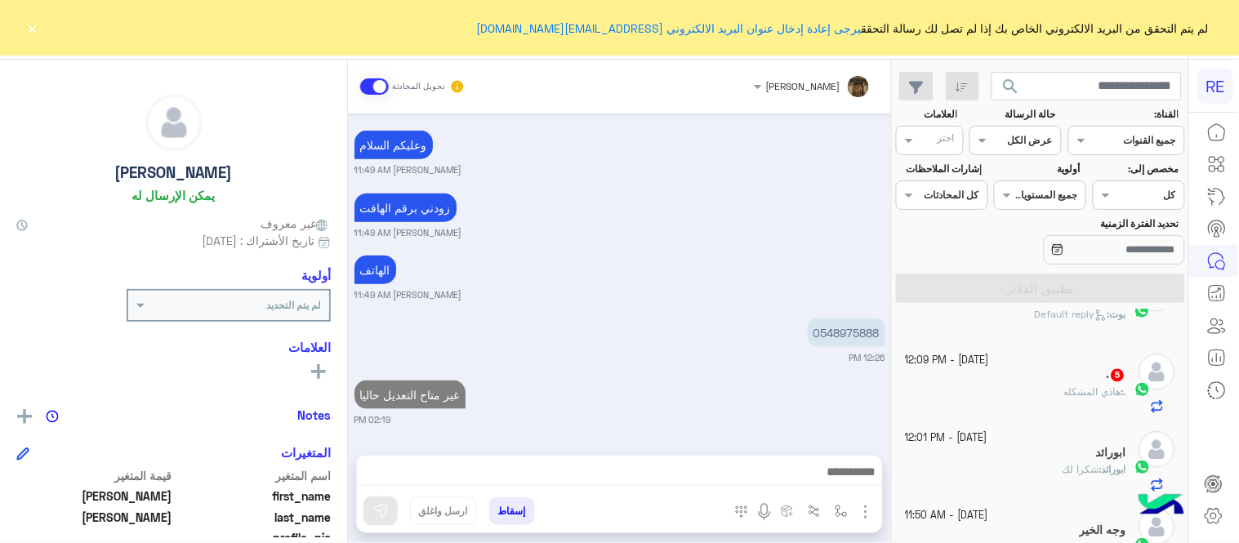
scroll to position [790, 0]
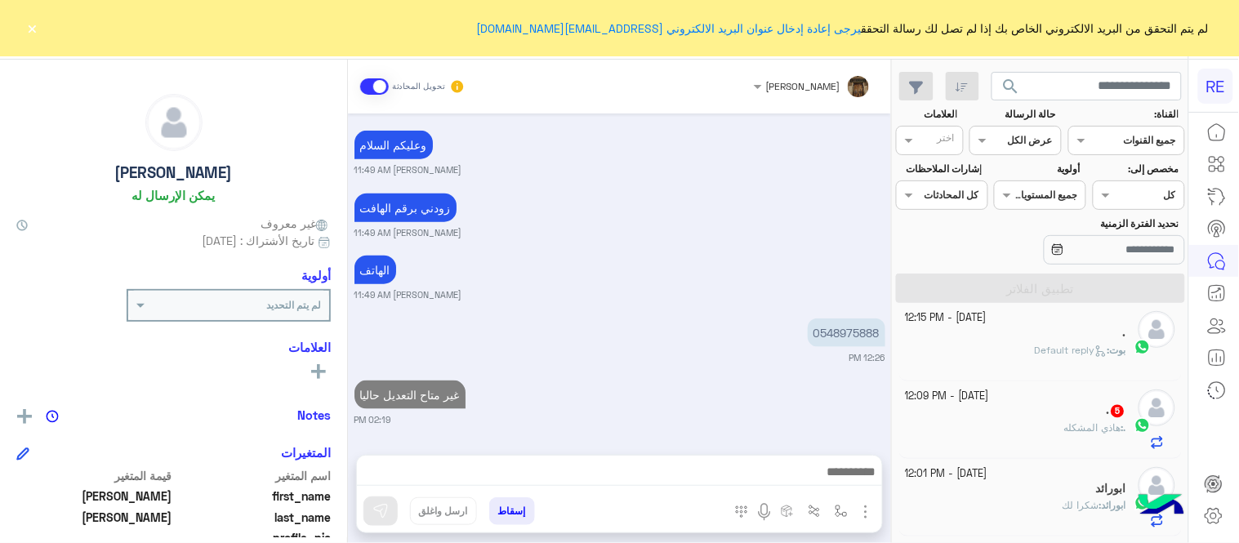
click at [1012, 419] on div ". 5" at bounding box center [1016, 412] width 221 height 17
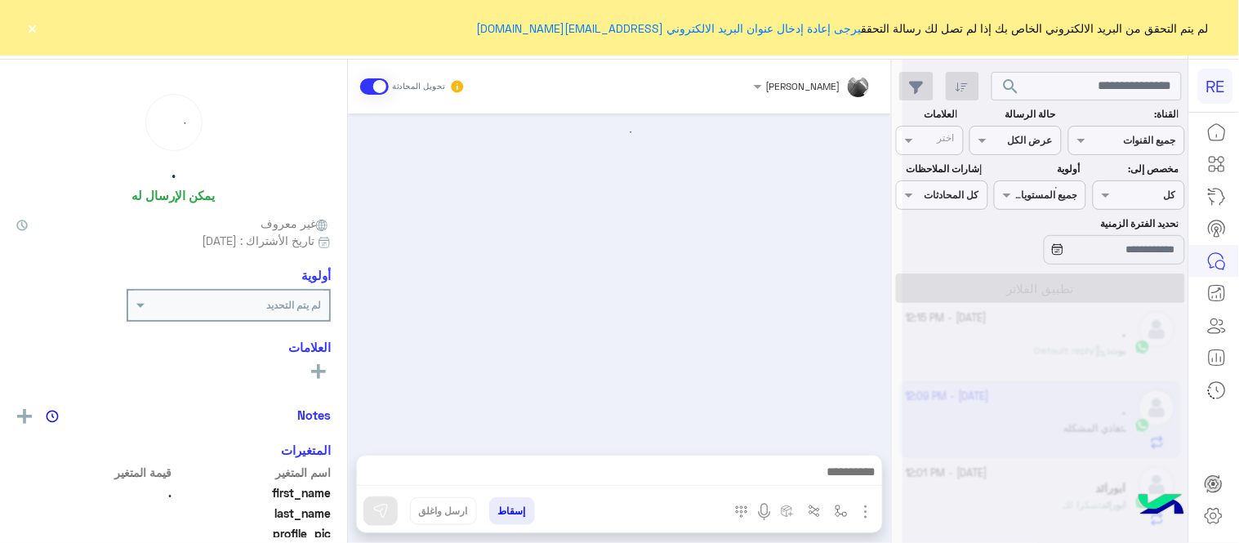
scroll to position [1072, 0]
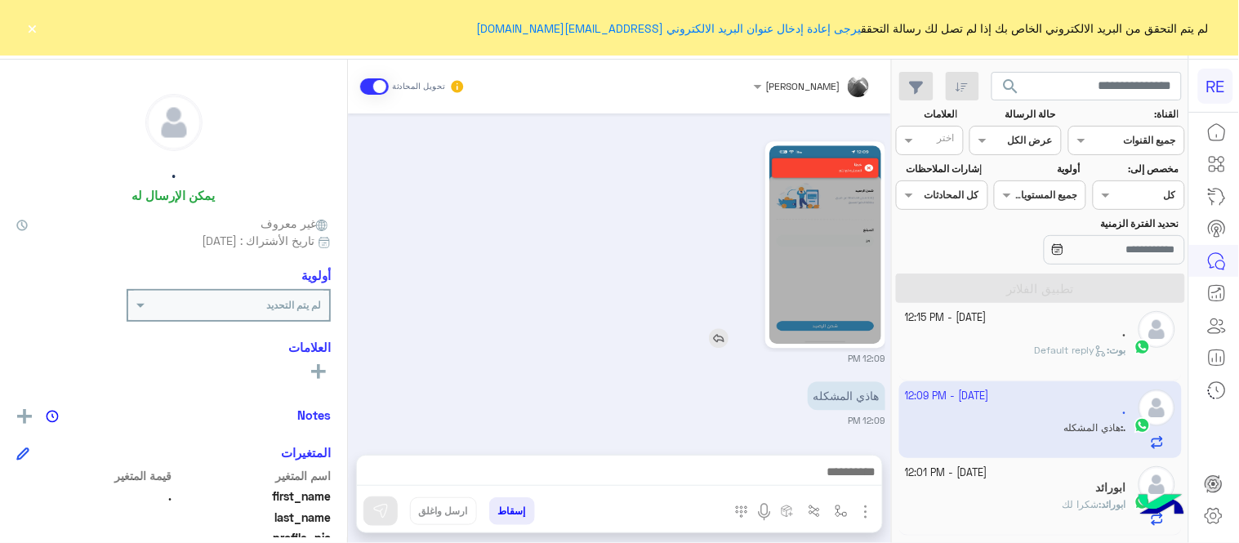
click at [836, 281] on img at bounding box center [826, 244] width 112 height 199
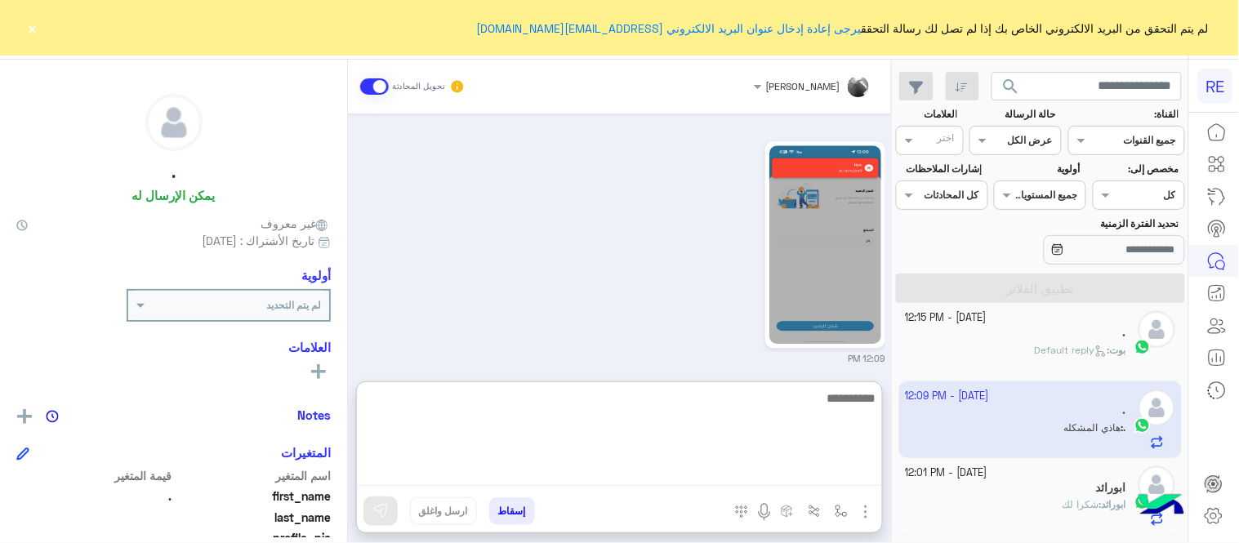
click at [573, 468] on textarea at bounding box center [619, 437] width 525 height 98
type textarea "********"
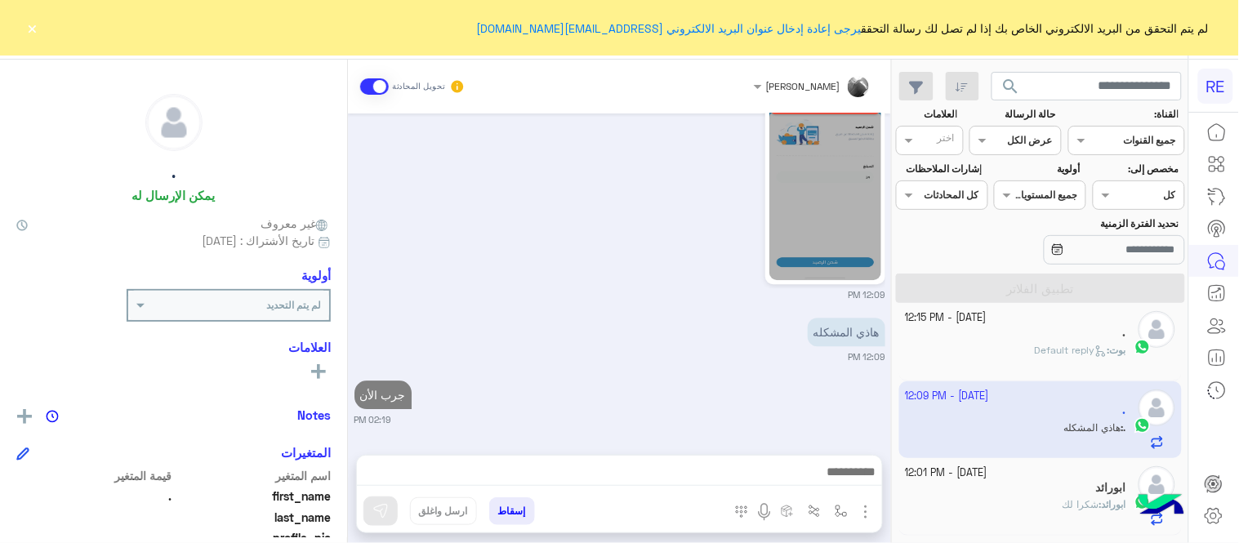
scroll to position [1185, 0]
click at [972, 337] on div "." at bounding box center [1016, 335] width 221 height 17
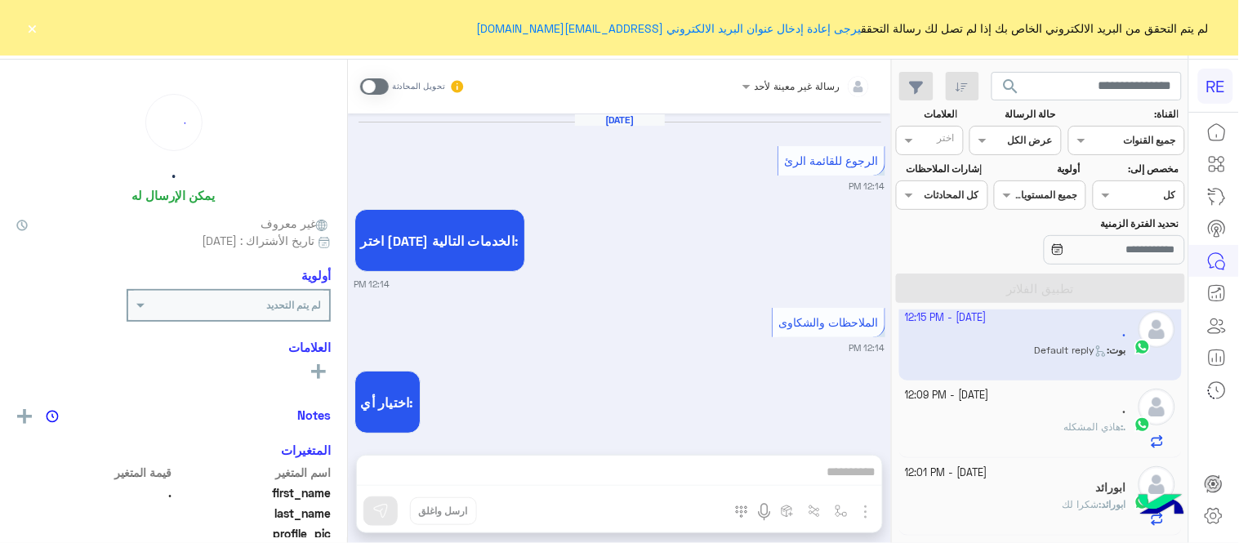
scroll to position [665, 0]
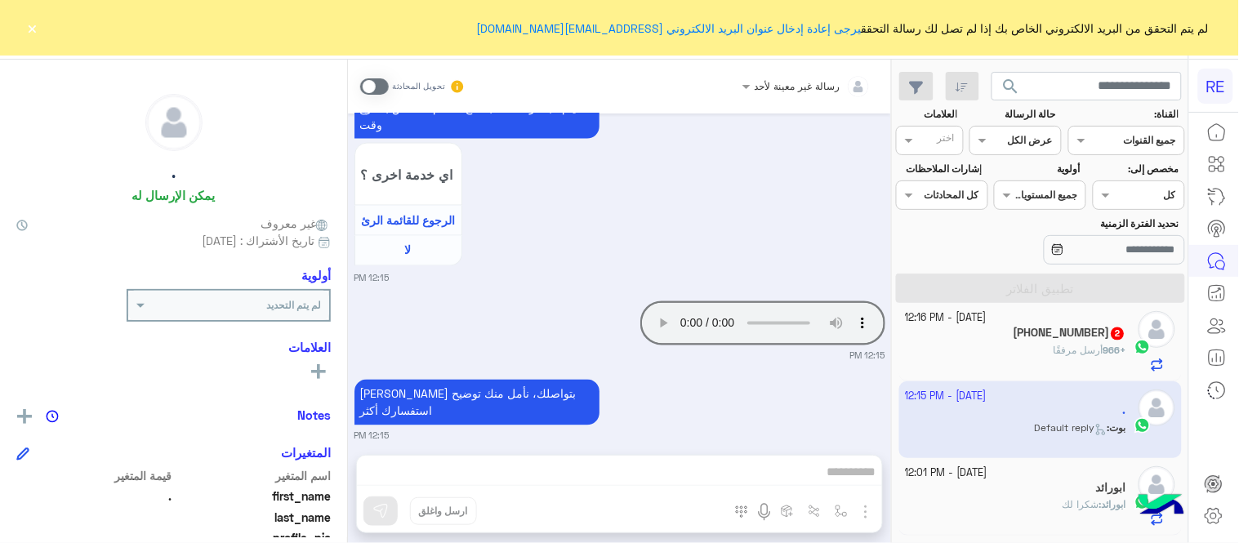
click at [379, 78] on span at bounding box center [374, 86] width 29 height 16
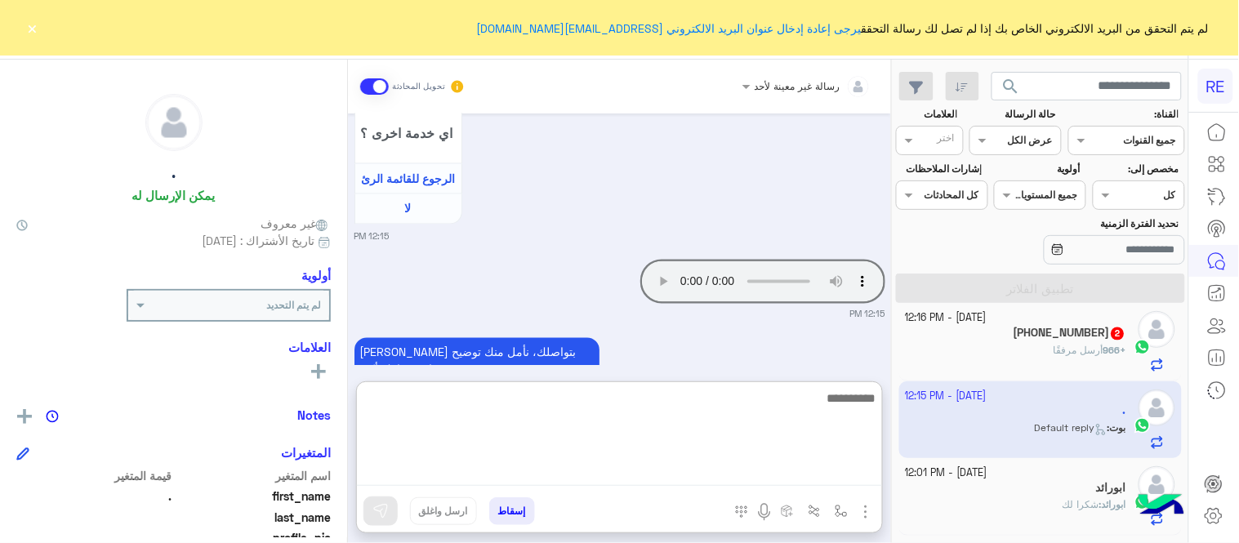
click at [588, 467] on textarea at bounding box center [619, 437] width 525 height 98
type textarea "**********"
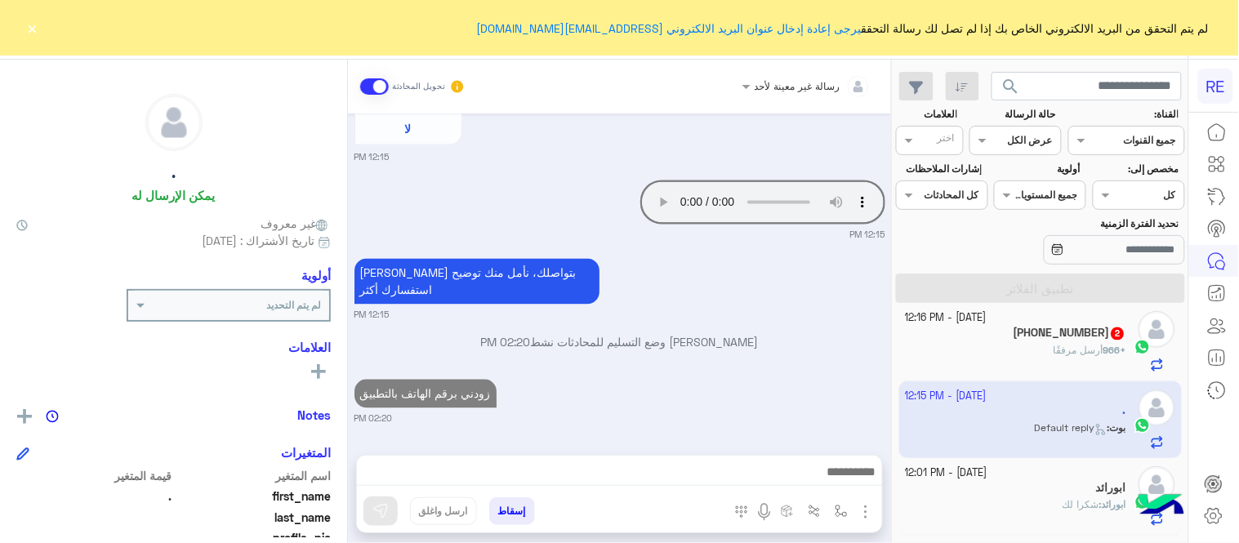
click at [777, 314] on div "[DATE] الرجوع للقائمة الرئ 12:14 PM اختر [DATE] الخدمات التالية: 12:14 PM الملا…" at bounding box center [619, 276] width 543 height 325
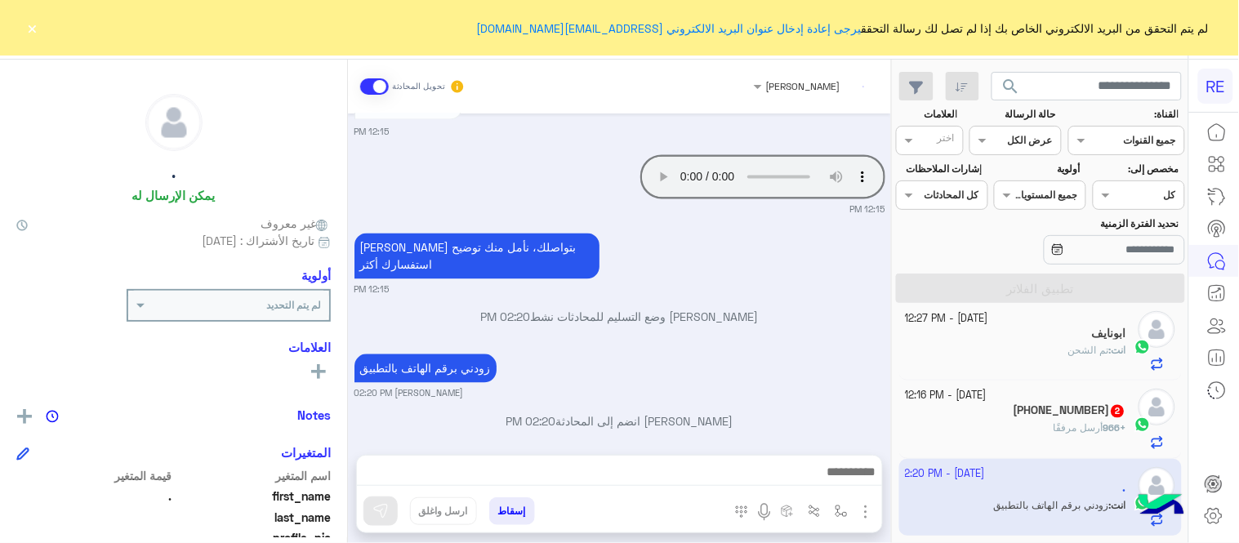
scroll to position [700, 0]
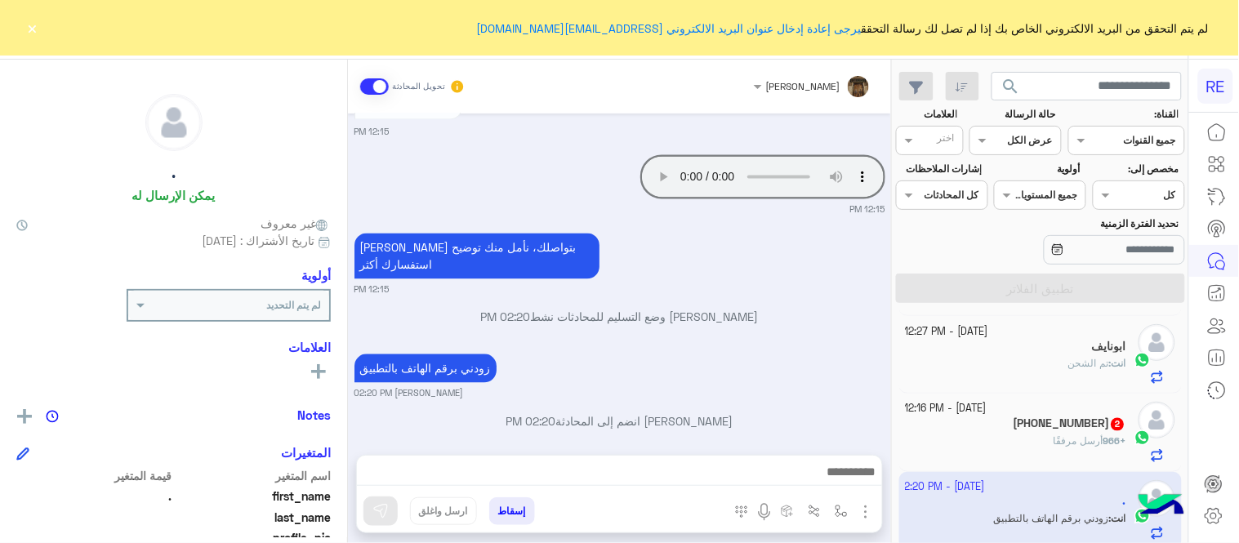
click at [951, 442] on div "+966 أرسل مرفقًا" at bounding box center [1016, 449] width 221 height 29
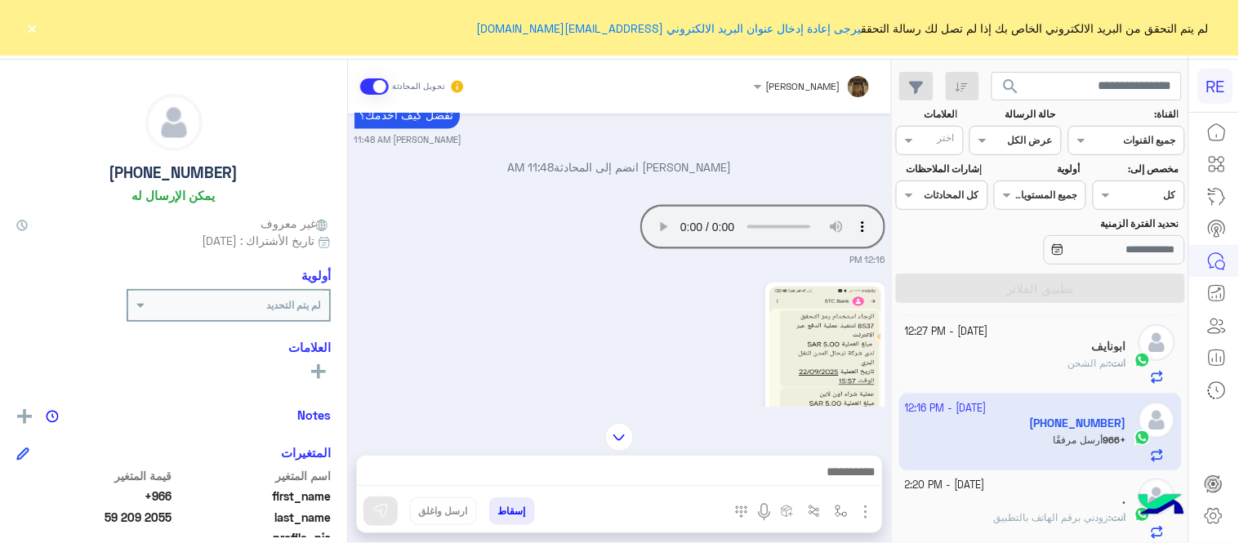
scroll to position [681, 0]
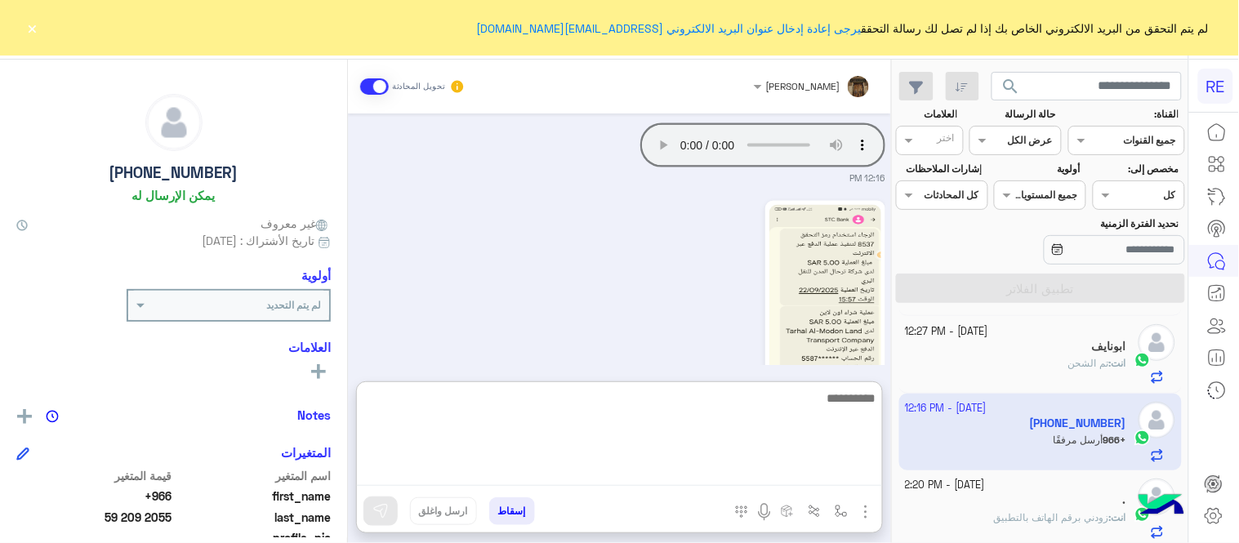
click at [589, 485] on textarea at bounding box center [619, 437] width 525 height 98
type textarea "**********"
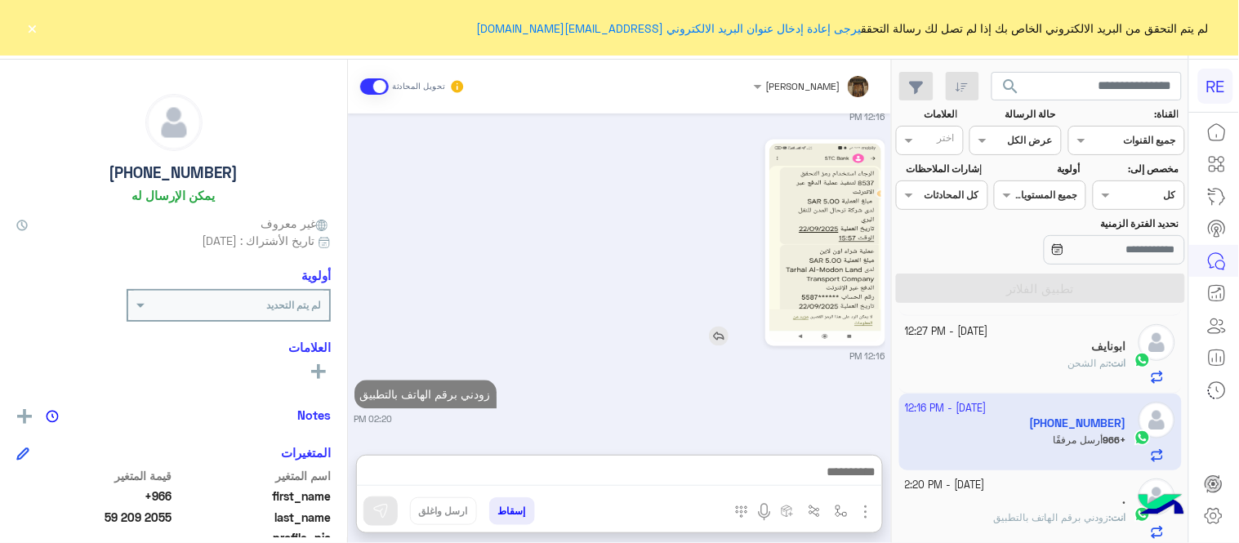
click at [769, 317] on div "[DATE] هل أنت ؟ كابتن 👨🏻‍✈️ عميل 🧳 رحال (مرشد مرخص) 🏖️ 11:22 AM كابتن � 11:22 A…" at bounding box center [619, 276] width 543 height 325
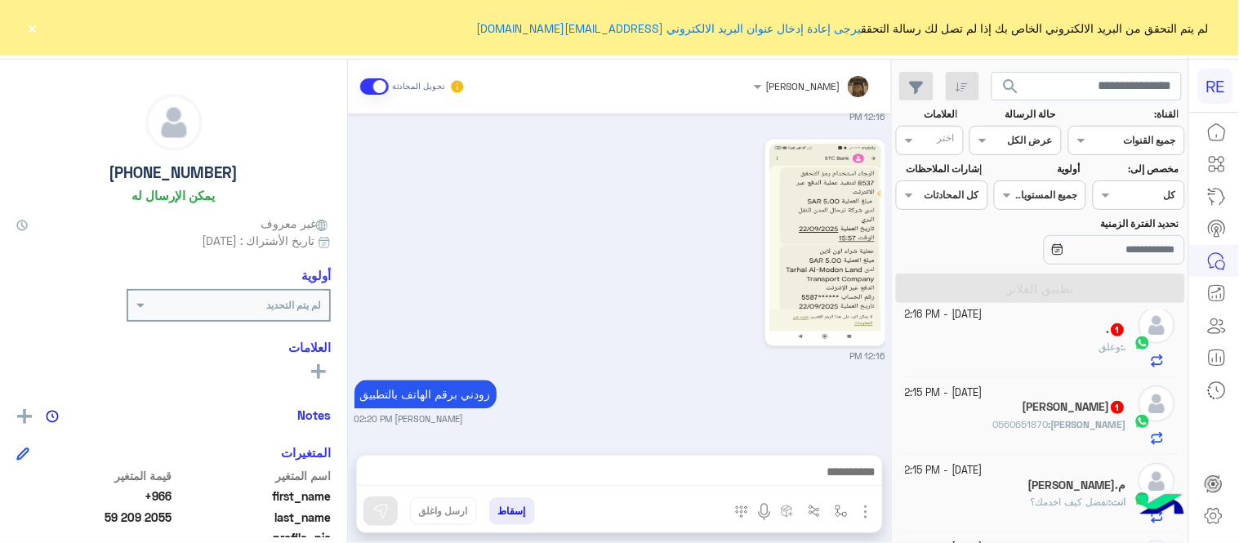
scroll to position [351, 0]
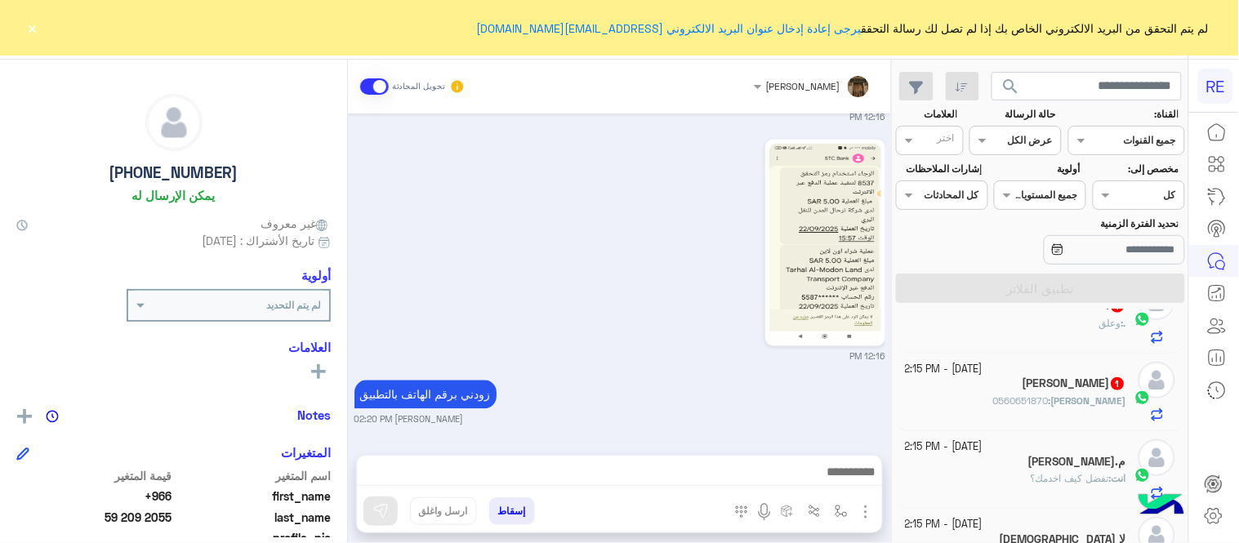
click at [982, 382] on div "[PERSON_NAME] 1" at bounding box center [1016, 385] width 221 height 17
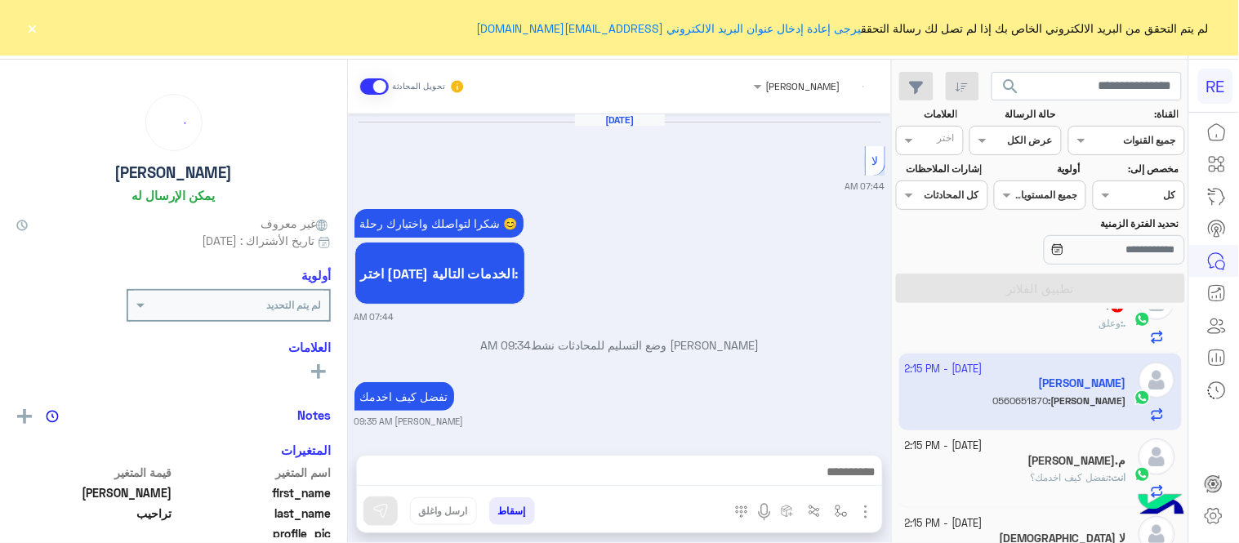
scroll to position [356, 0]
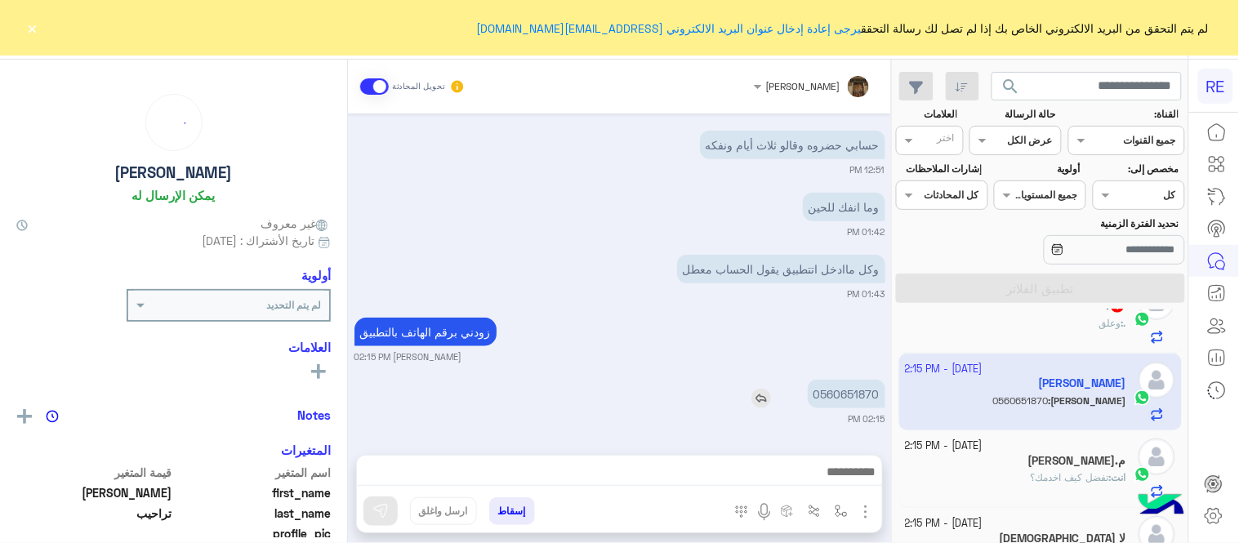
click at [863, 394] on p "0560651870" at bounding box center [847, 394] width 78 height 29
copy p "0560651870"
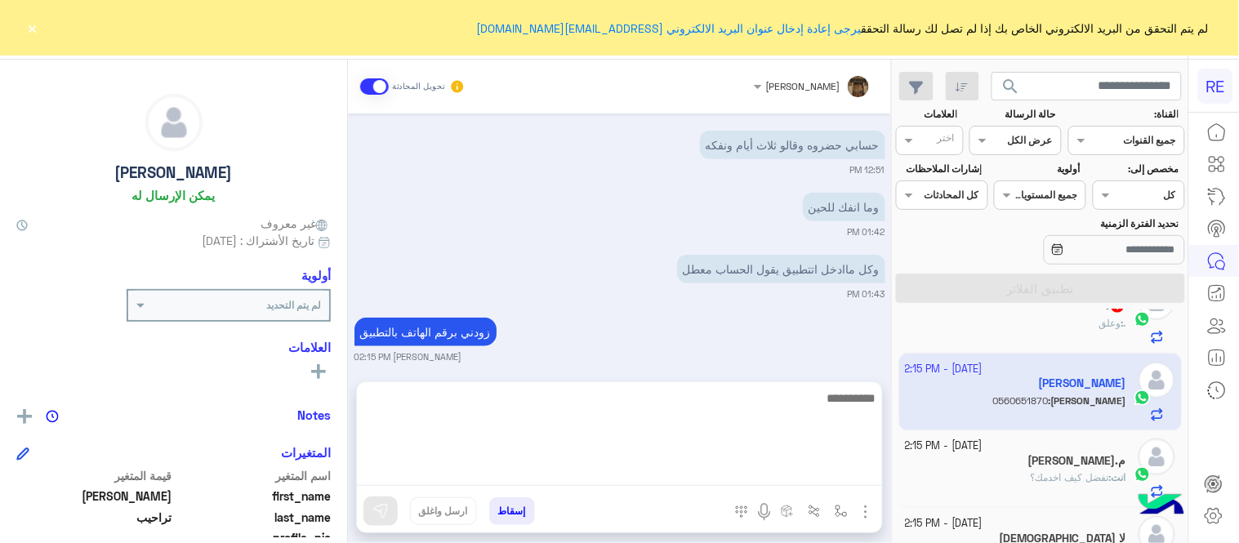
click at [507, 482] on textarea at bounding box center [619, 437] width 525 height 98
type textarea "**********"
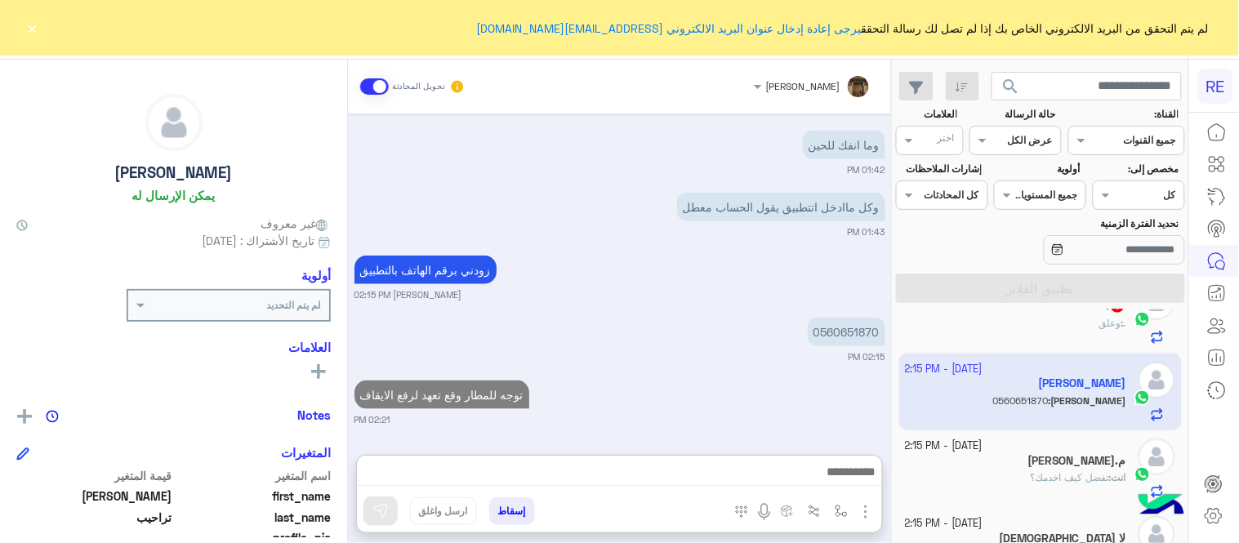
click at [722, 360] on div "[DATE] لا 07:44 AM شكرا لتواصلك واختيارك رحلة 😊 اختر [DATE] الخدمات التالية: 07…" at bounding box center [619, 276] width 543 height 325
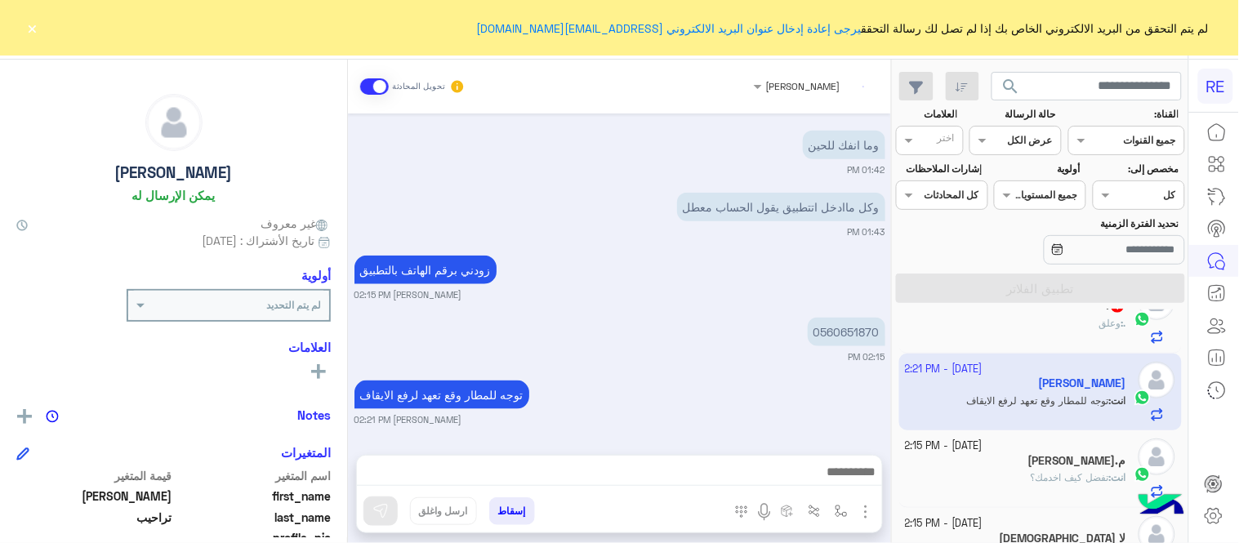
scroll to position [290, 0]
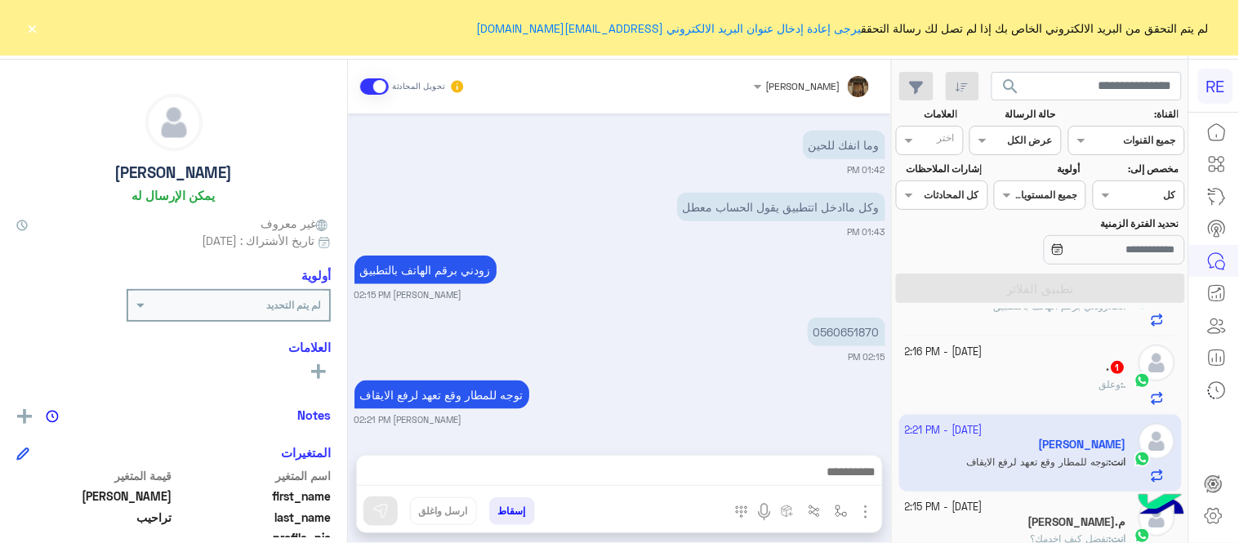
click at [971, 363] on div ". 1" at bounding box center [1016, 368] width 221 height 17
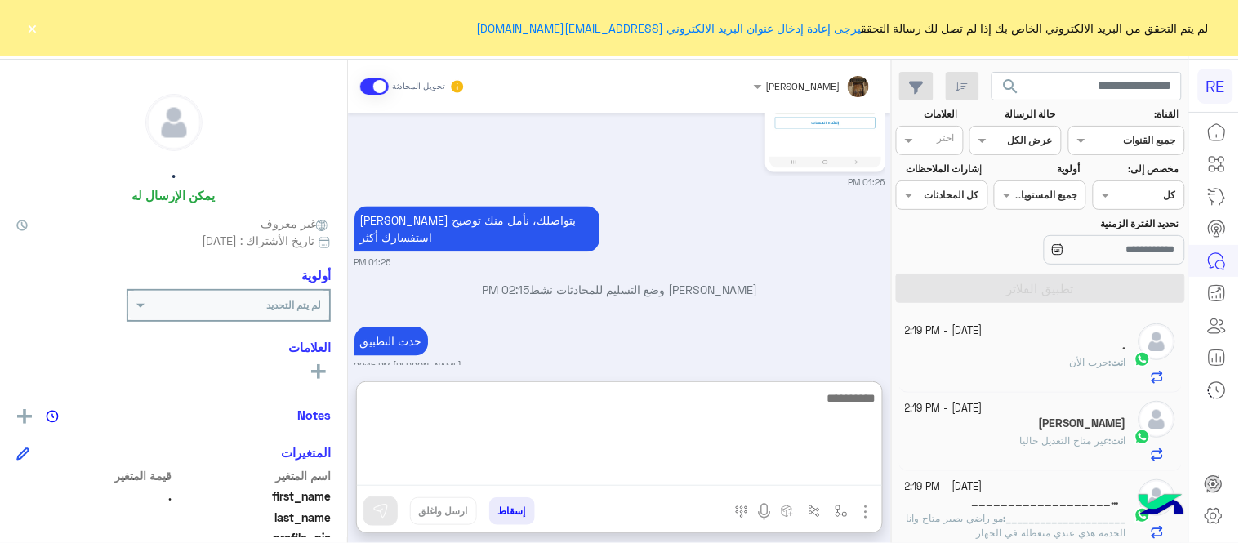
click at [745, 478] on textarea at bounding box center [619, 437] width 525 height 98
type textarea "*******"
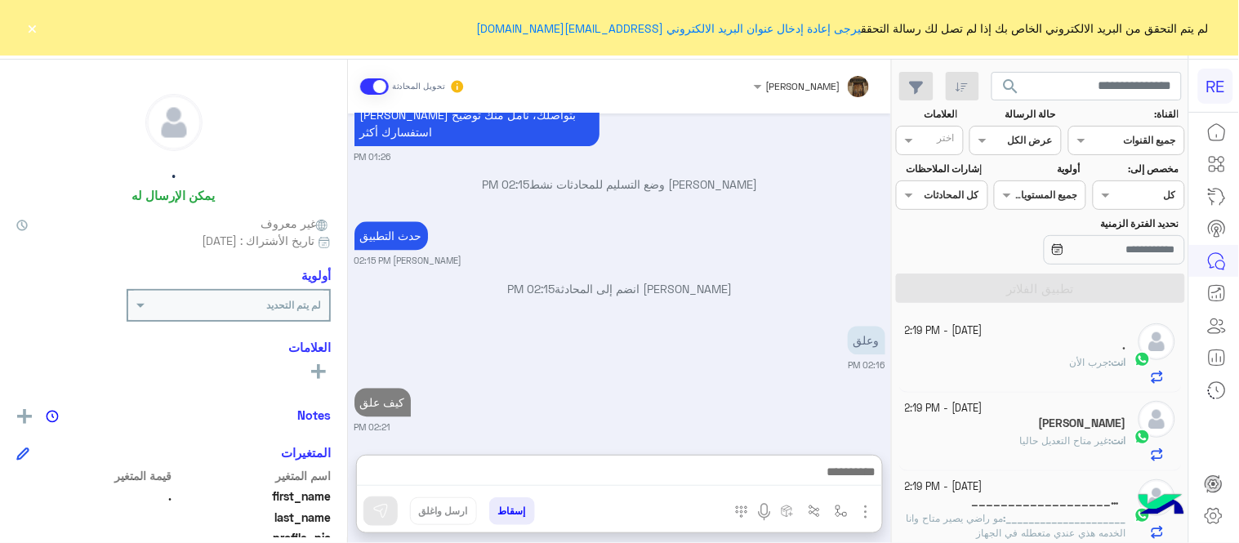
click at [819, 297] on div "[DATE] [PERSON_NAME] وضع التسليم للمحادثات نشط 12:18 AM تطبيق رحلة يعمل حاليا ب…" at bounding box center [619, 276] width 543 height 325
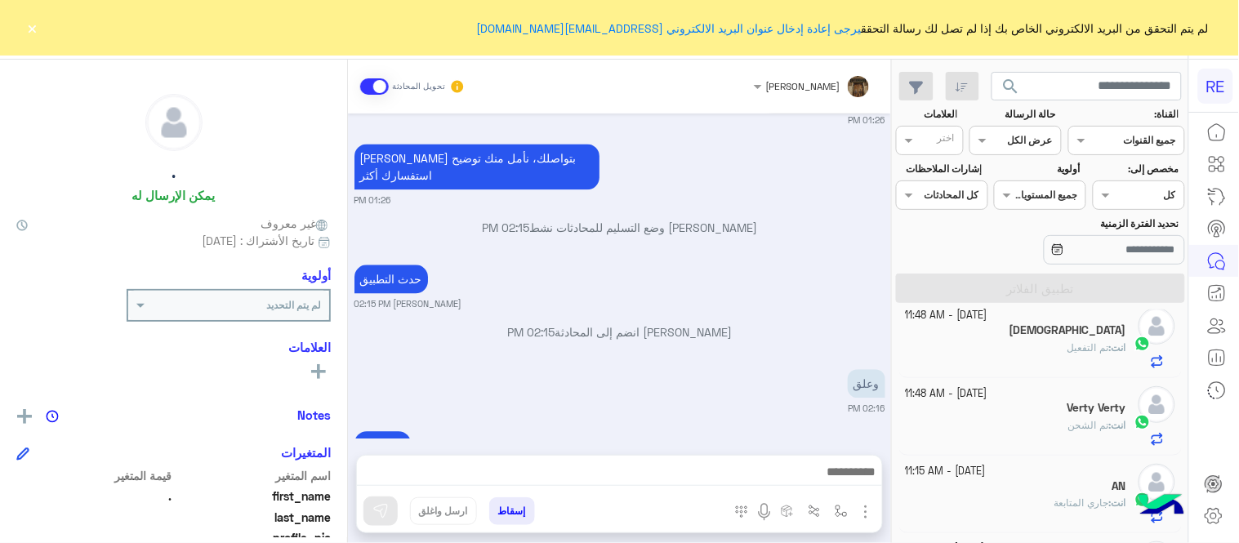
scroll to position [1265, 0]
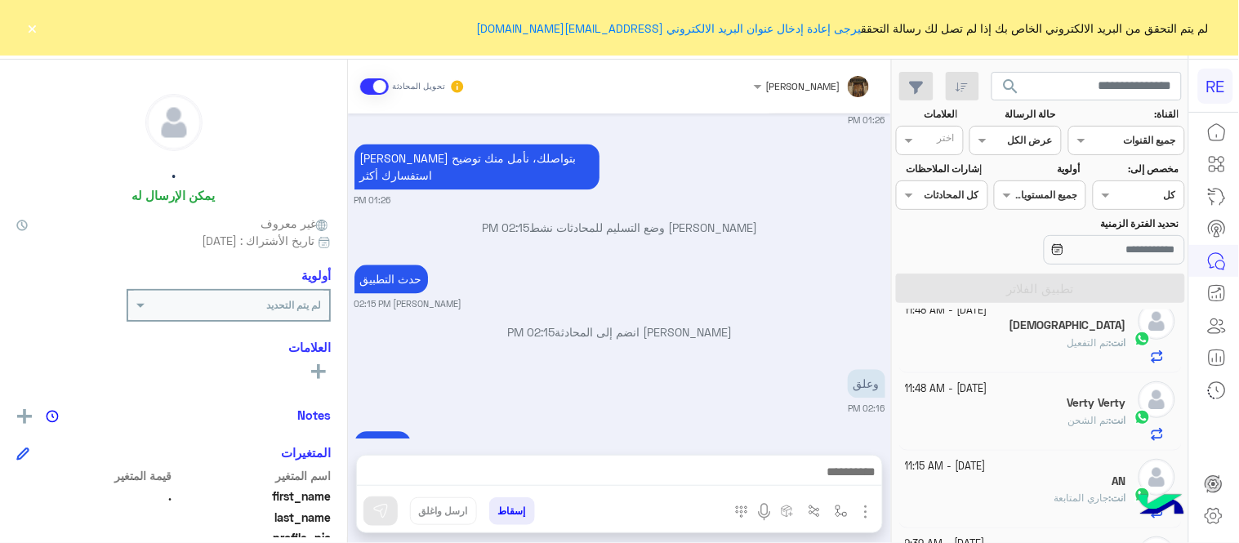
click at [987, 471] on small "[DATE] - 11:15 AM" at bounding box center [946, 467] width 81 height 16
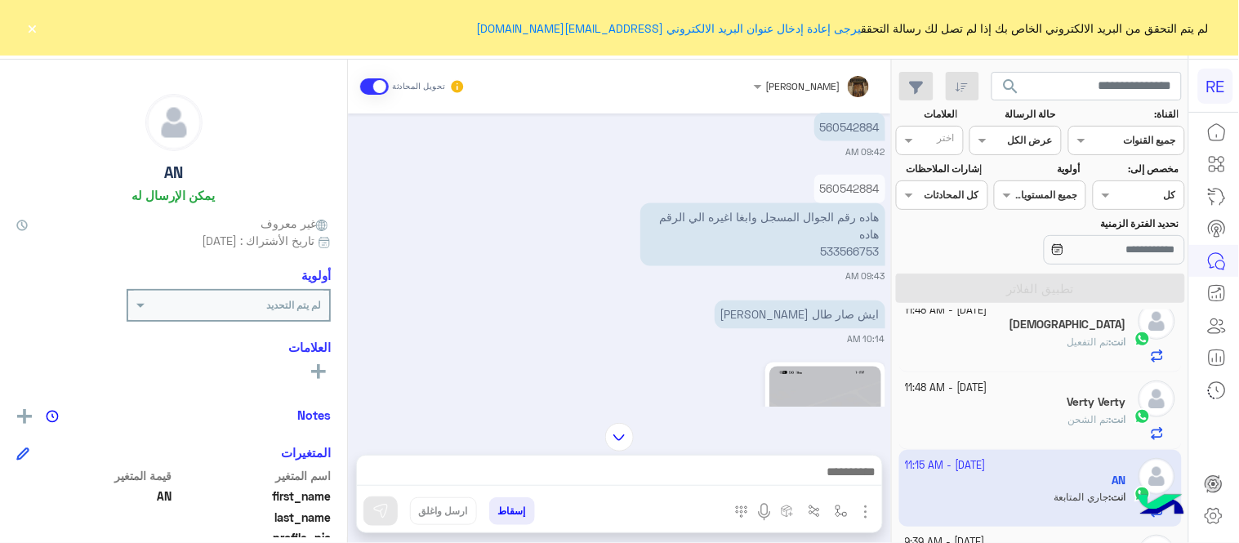
scroll to position [703, 0]
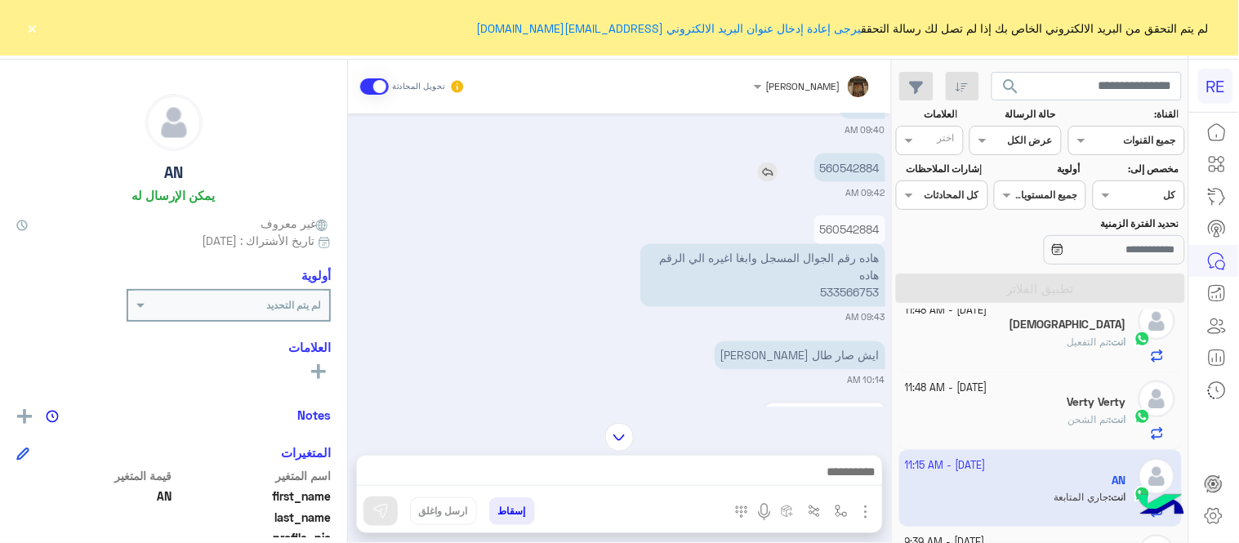
click at [851, 168] on p "560542884" at bounding box center [850, 168] width 71 height 29
copy p "560542884"
click at [838, 293] on p "هاده رقم الجوال المسجل وابغا اغيره الي الرقم هاده 533566753" at bounding box center [763, 275] width 245 height 63
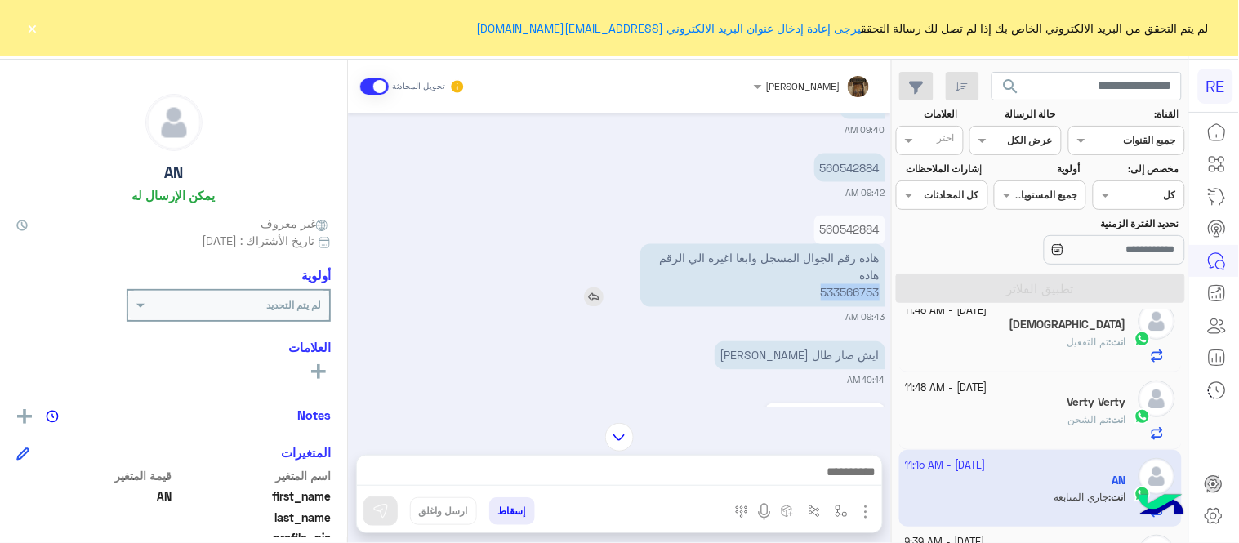
copy p "533566753"
click at [699, 495] on div at bounding box center [619, 476] width 525 height 41
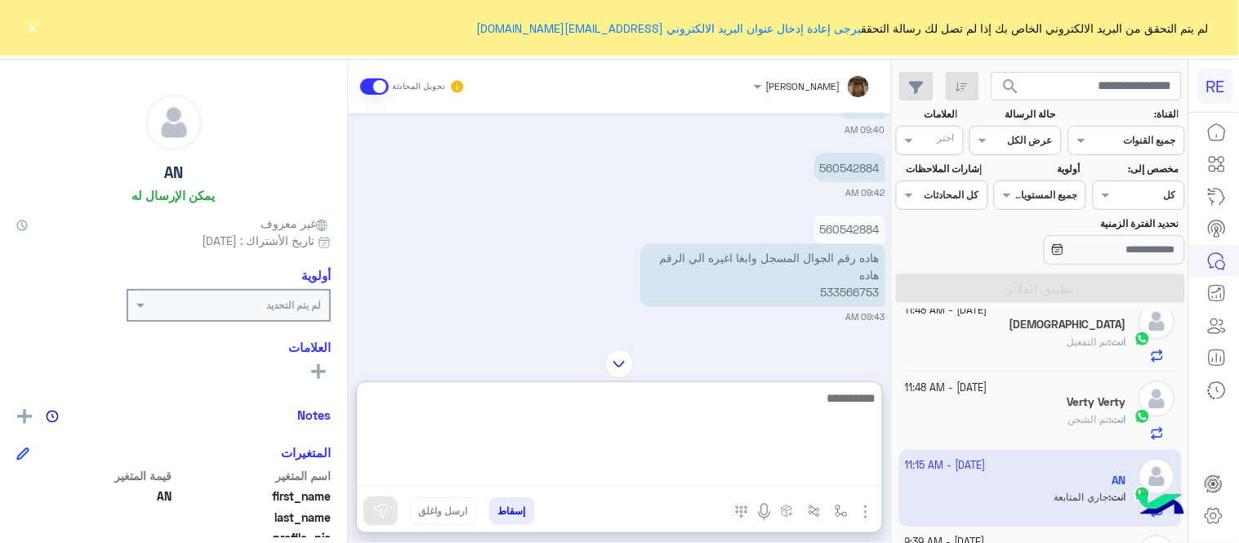
click at [674, 476] on textarea at bounding box center [619, 437] width 525 height 98
type textarea "**********"
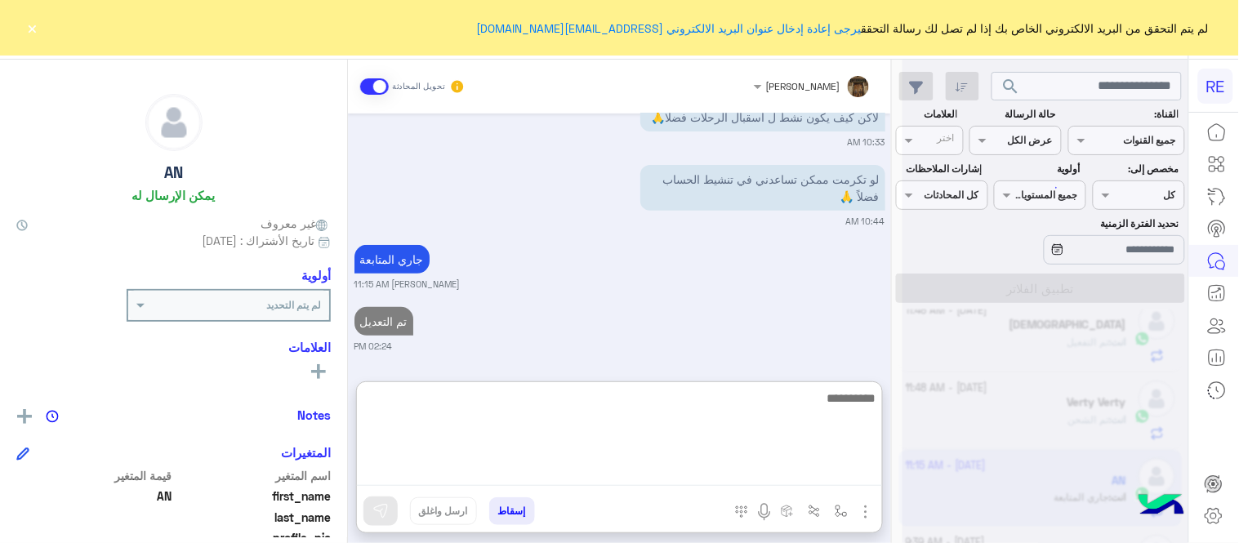
scroll to position [1668, 0]
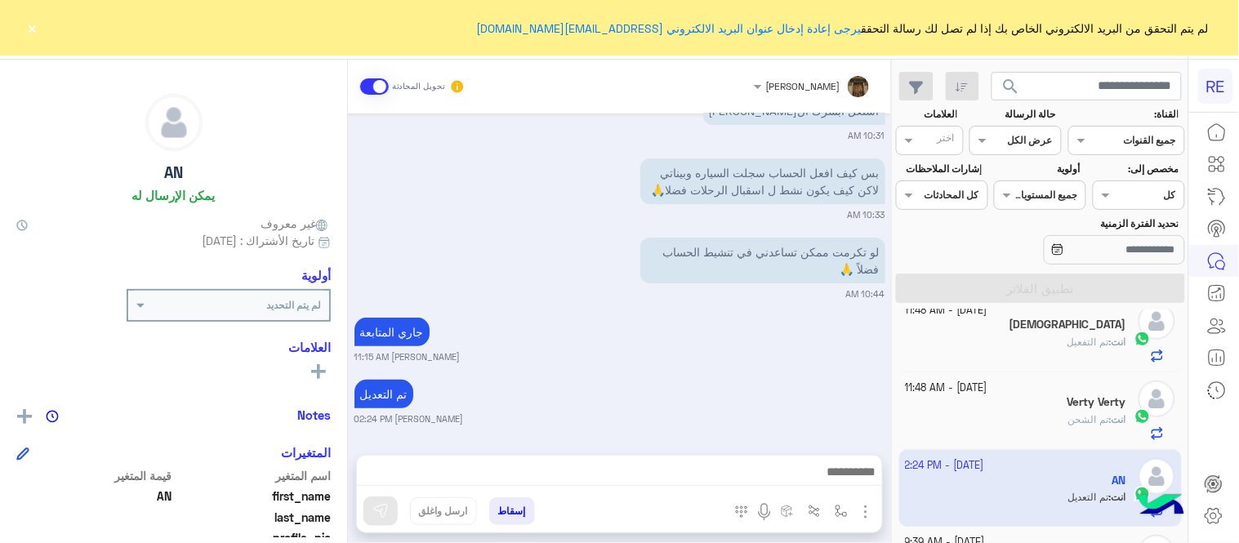
click at [829, 322] on div "[DATE] AN طلب التحدث إلى مسؤول بشري 01:21 AM 01:29 AM زودني برقم الهاتف المسجل …" at bounding box center [619, 276] width 543 height 325
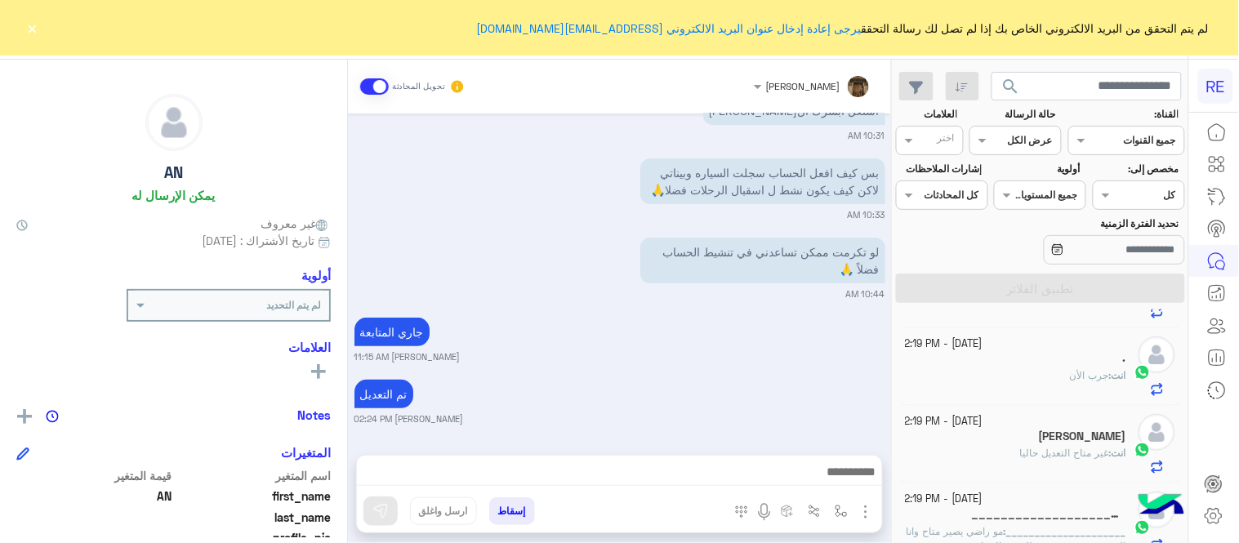
scroll to position [0, 0]
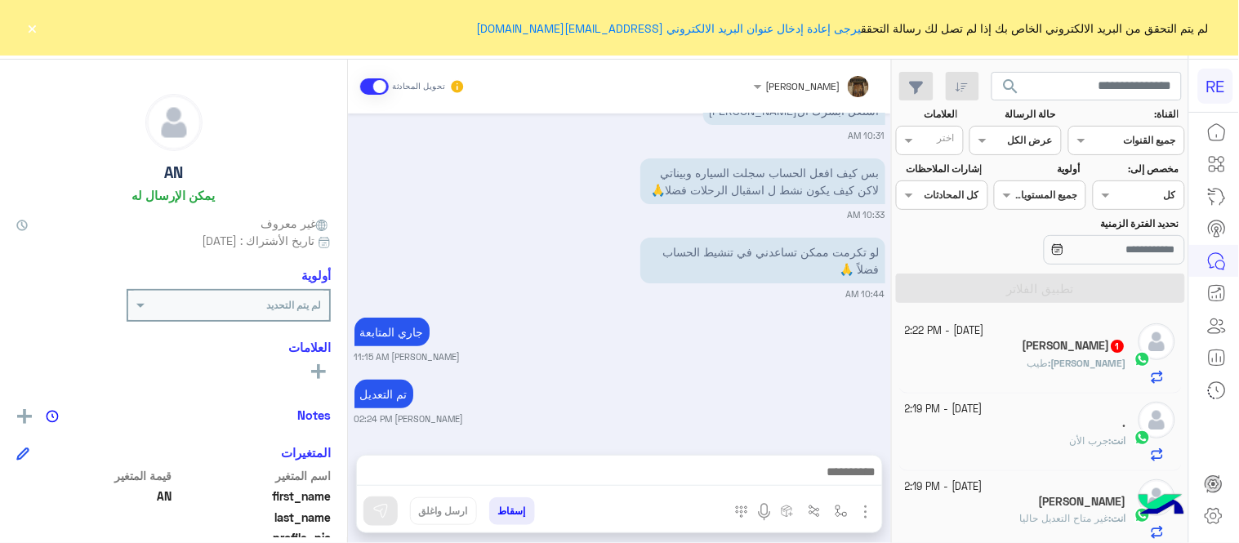
click at [969, 363] on div "[PERSON_NAME] : طيب" at bounding box center [1016, 370] width 221 height 29
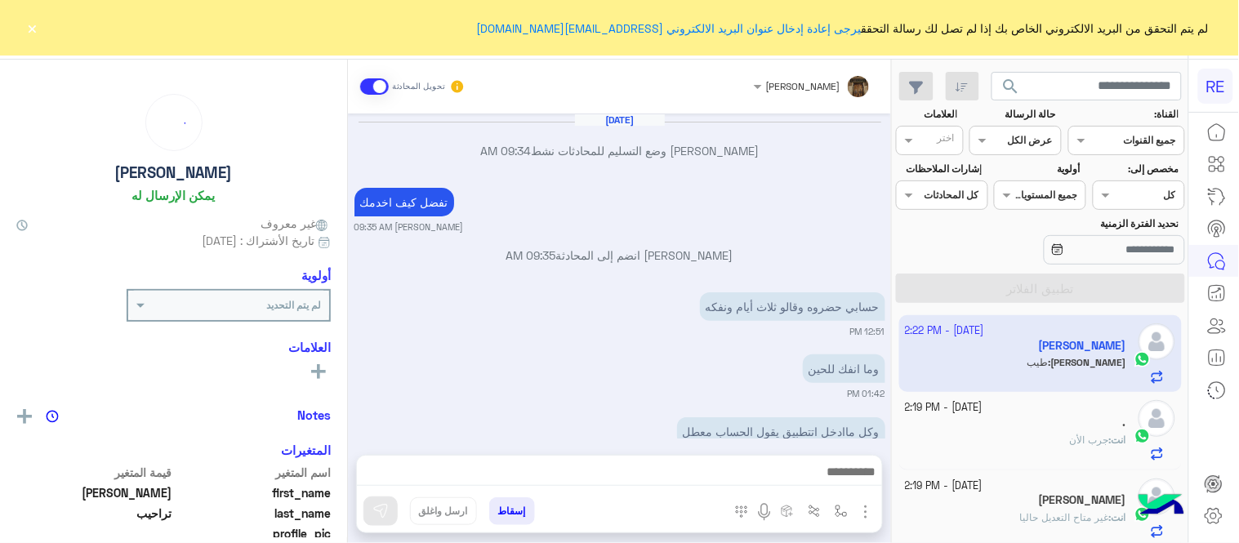
scroll to position [287, 0]
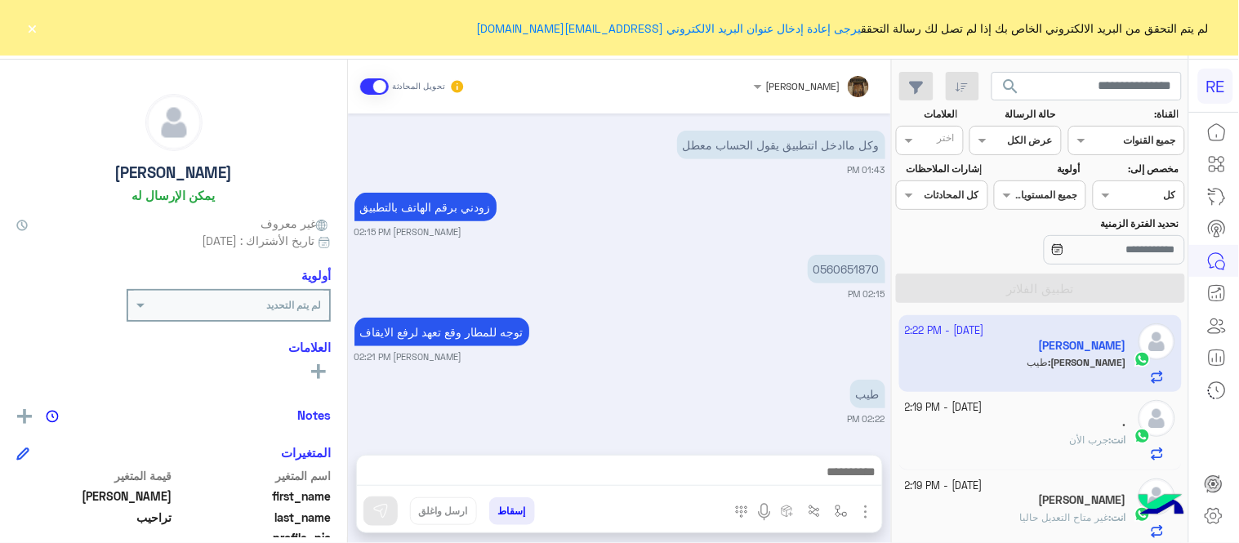
click at [30, 28] on button "×" at bounding box center [33, 28] width 16 height 16
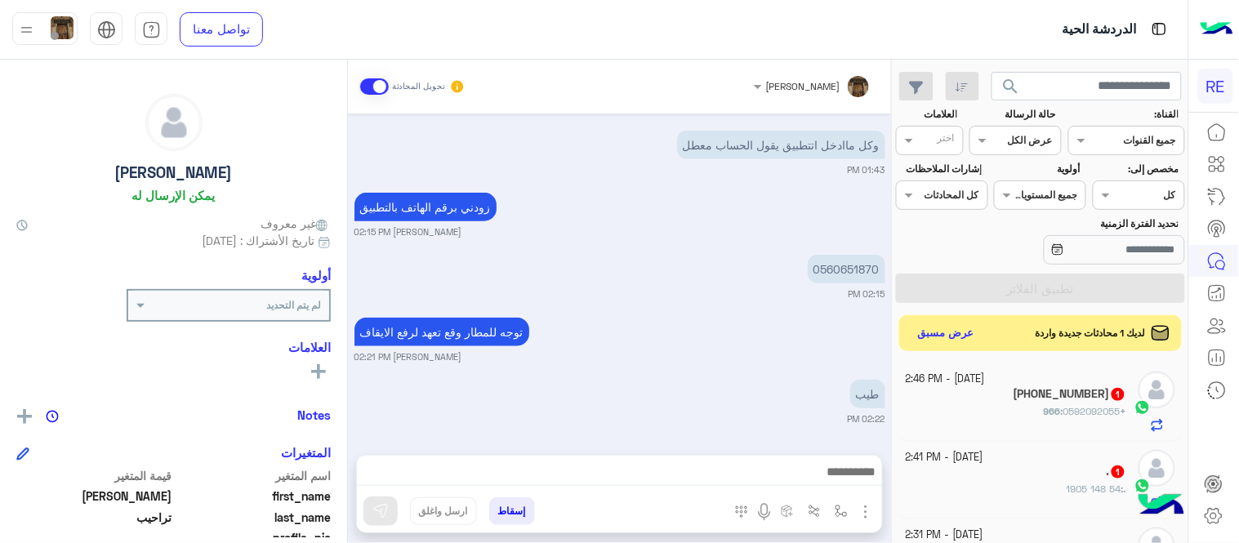
click at [695, 393] on div "طيب 02:22 PM" at bounding box center [620, 401] width 531 height 50
